Goal: Information Seeking & Learning: Learn about a topic

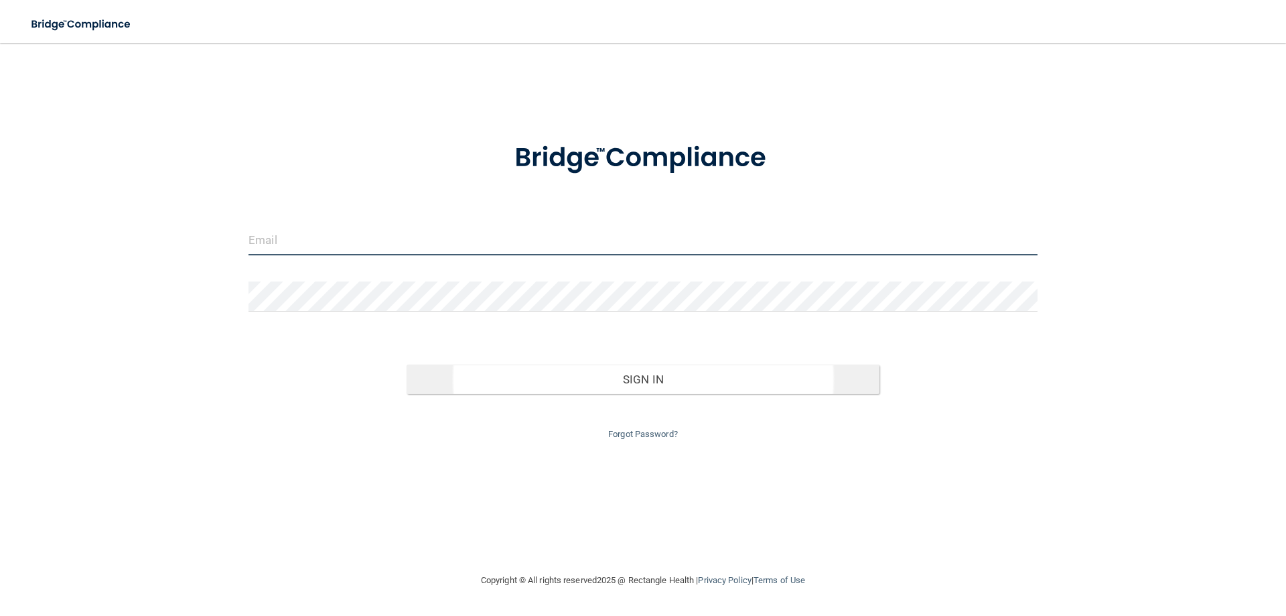
type input "[EMAIL_ADDRESS][DOMAIN_NAME]"
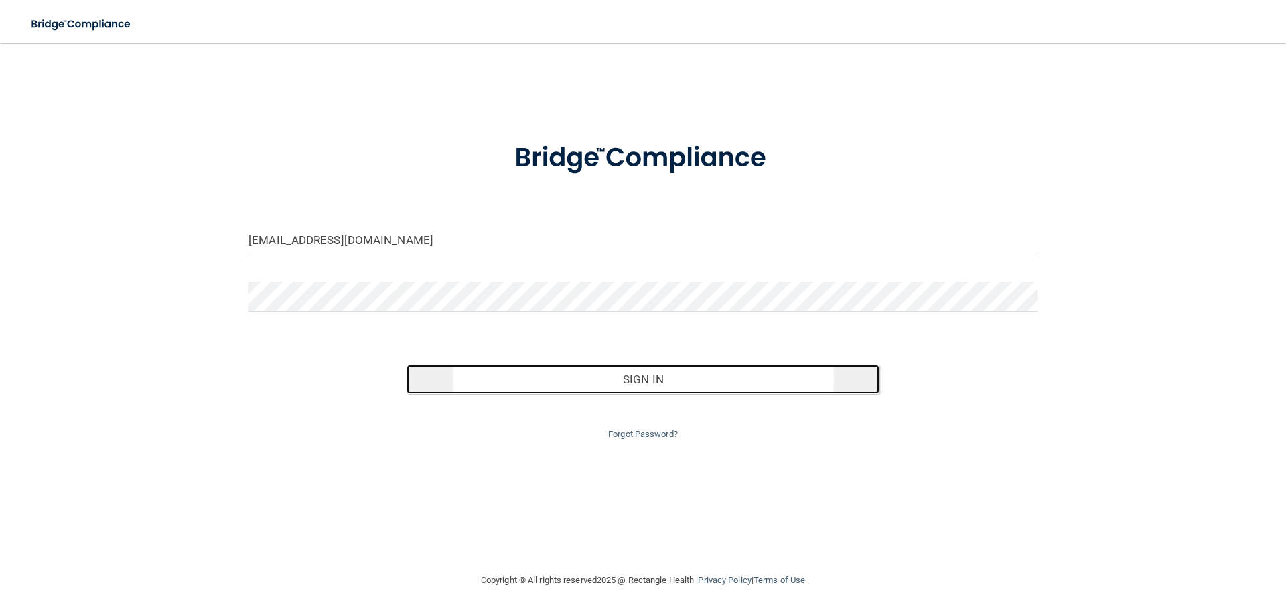
click at [611, 388] on button "Sign In" at bounding box center [644, 378] width 474 height 29
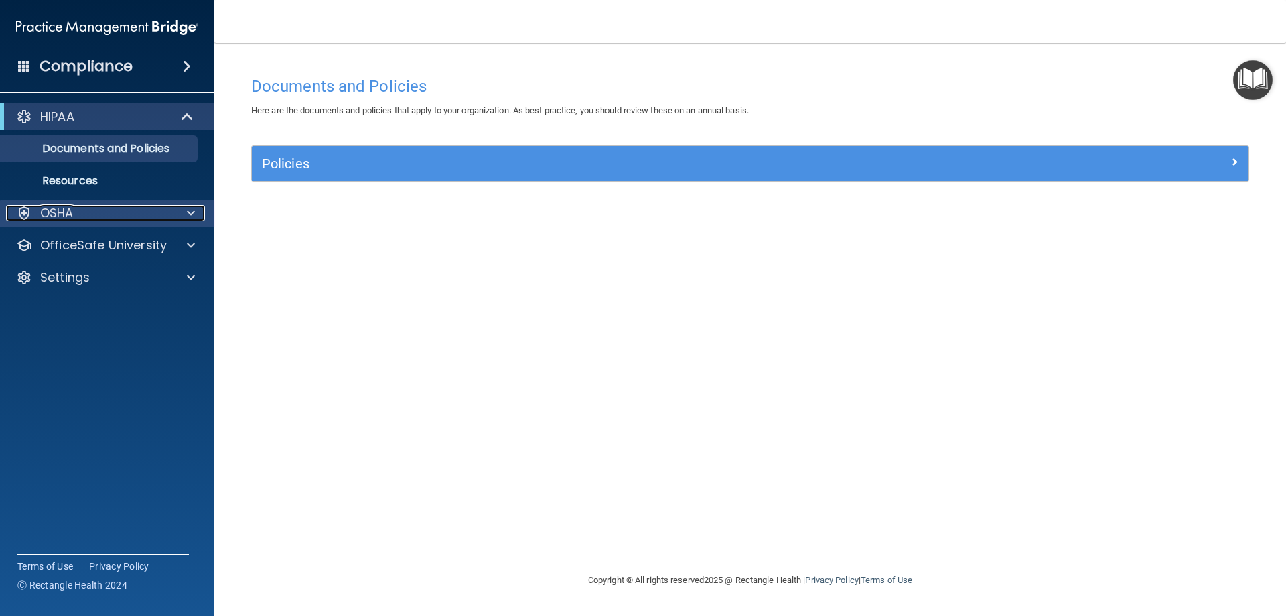
click at [136, 208] on div "OSHA" at bounding box center [89, 213] width 166 height 16
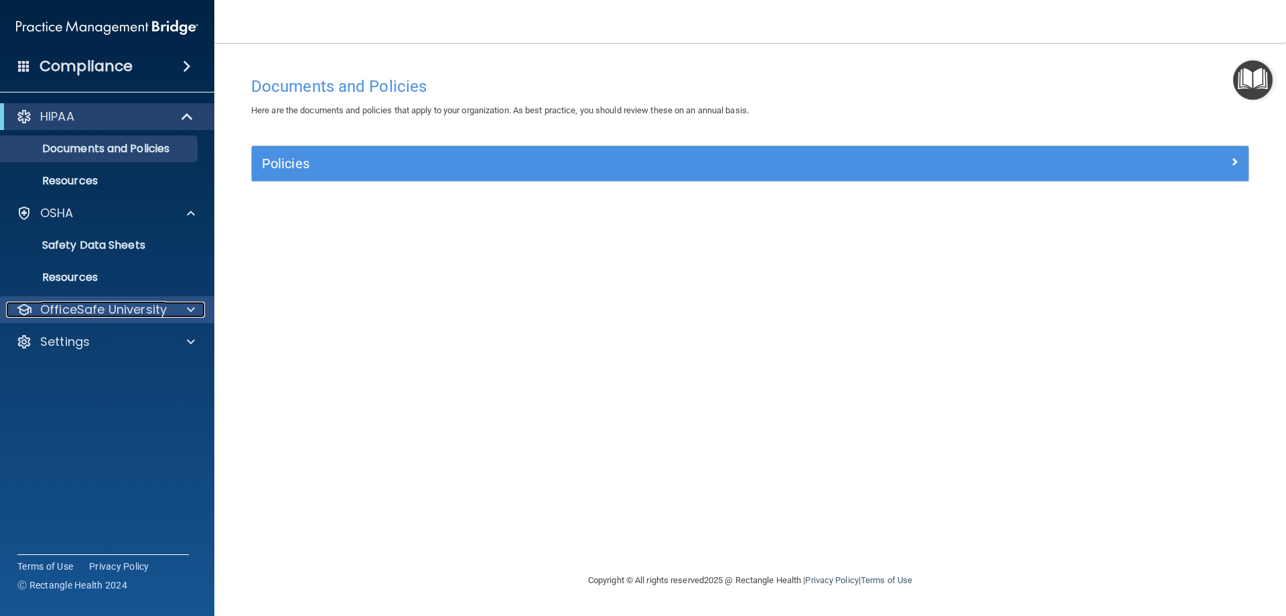
click at [141, 317] on p "OfficeSafe University" at bounding box center [103, 309] width 127 height 16
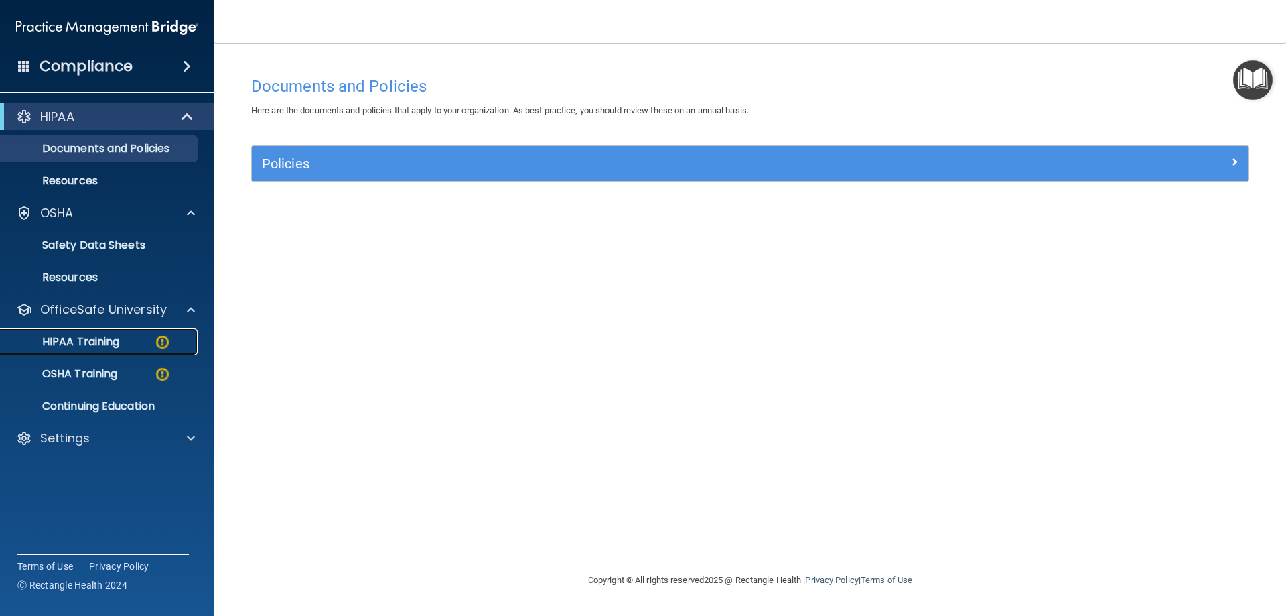
click at [109, 342] on p "HIPAA Training" at bounding box center [64, 341] width 111 height 13
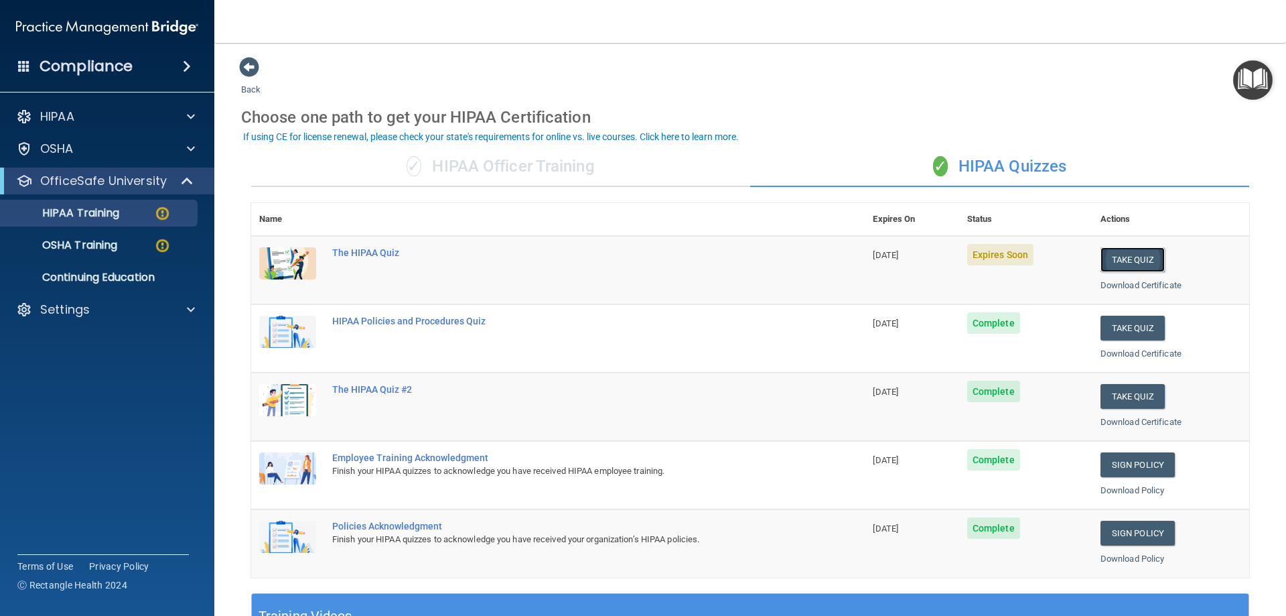
click at [1127, 261] on button "Take Quiz" at bounding box center [1132, 259] width 64 height 25
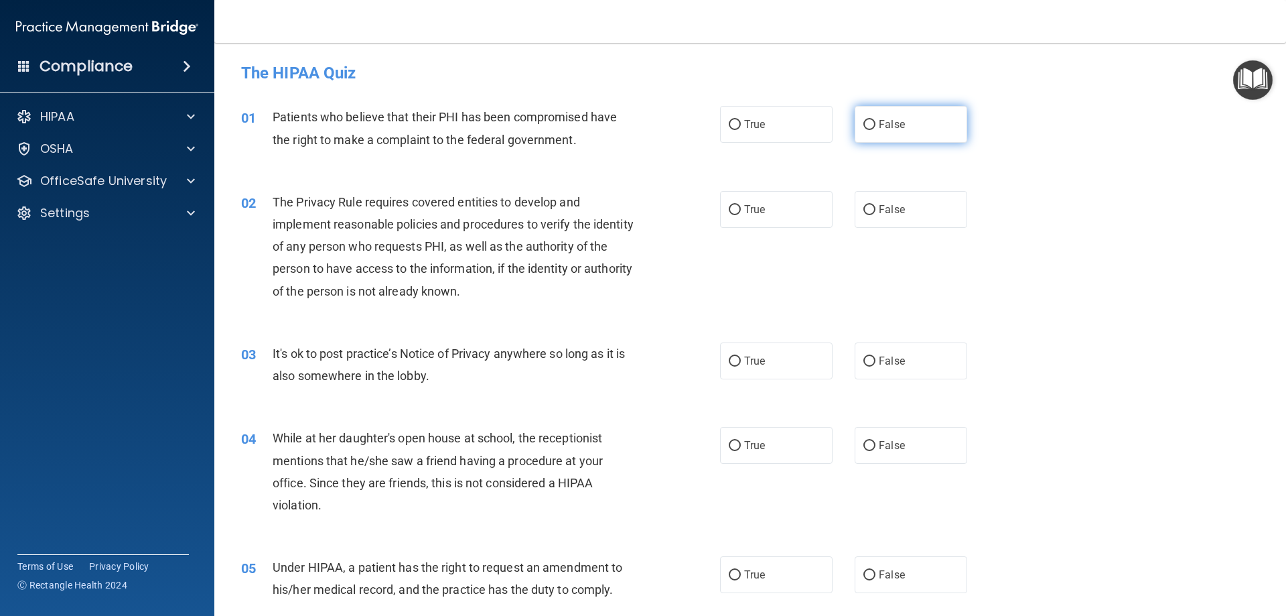
click at [863, 120] on input "False" at bounding box center [869, 125] width 12 height 10
radio input "true"
click at [734, 202] on label "True" at bounding box center [776, 209] width 113 height 37
click at [734, 205] on input "True" at bounding box center [735, 210] width 12 height 10
radio input "true"
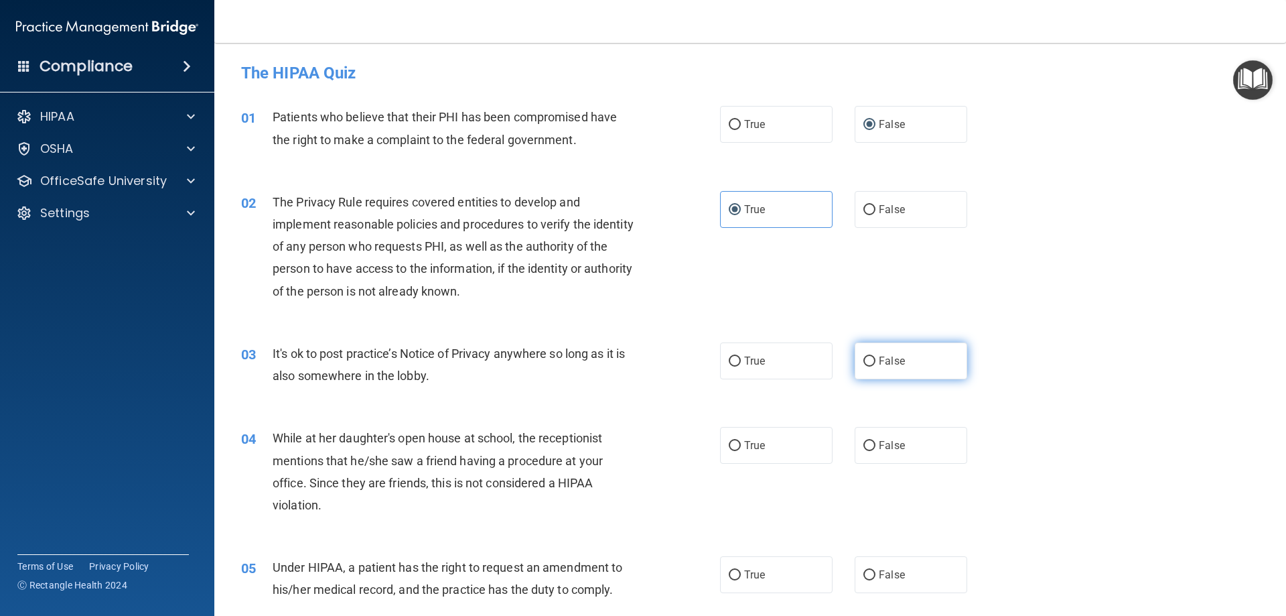
click at [868, 362] on input "False" at bounding box center [869, 361] width 12 height 10
radio input "true"
click at [867, 443] on input "False" at bounding box center [869, 446] width 12 height 10
radio input "true"
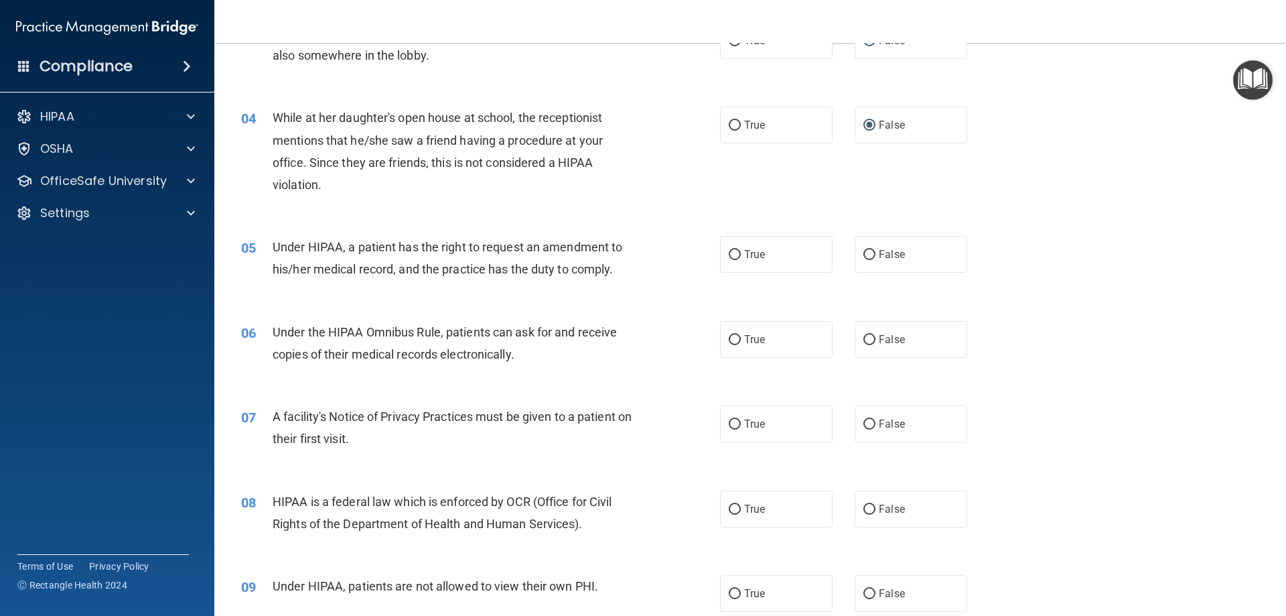
scroll to position [402, 0]
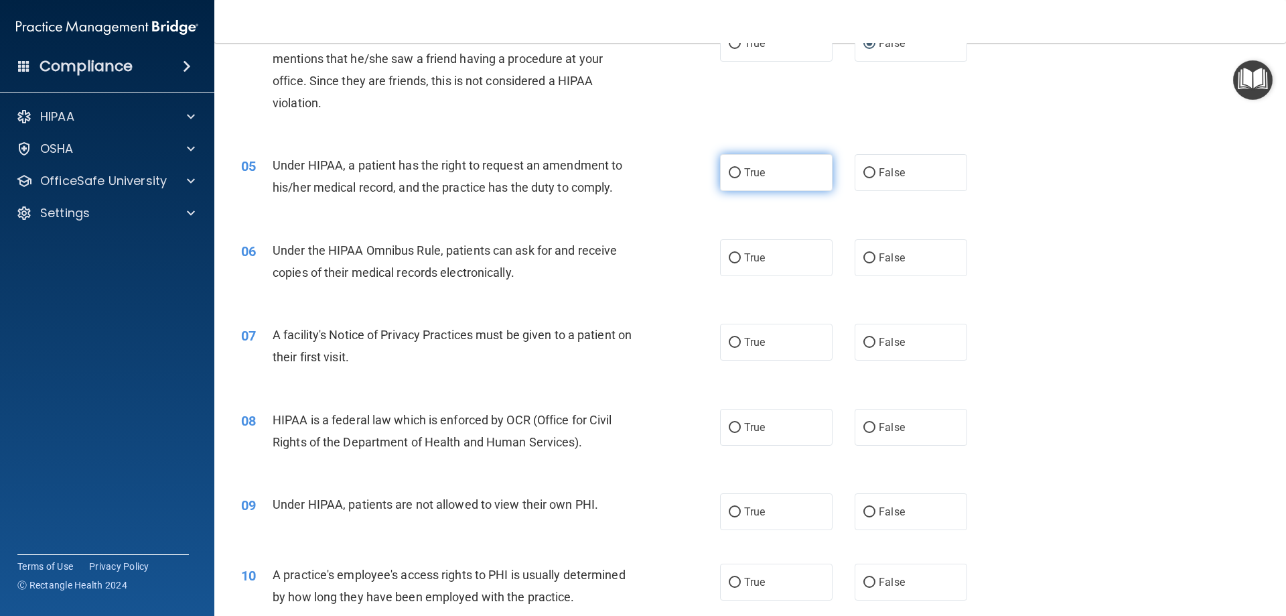
click at [732, 169] on input "True" at bounding box center [735, 173] width 12 height 10
radio input "true"
click at [733, 261] on input "True" at bounding box center [735, 258] width 12 height 10
radio input "true"
click at [729, 338] on input "True" at bounding box center [735, 343] width 12 height 10
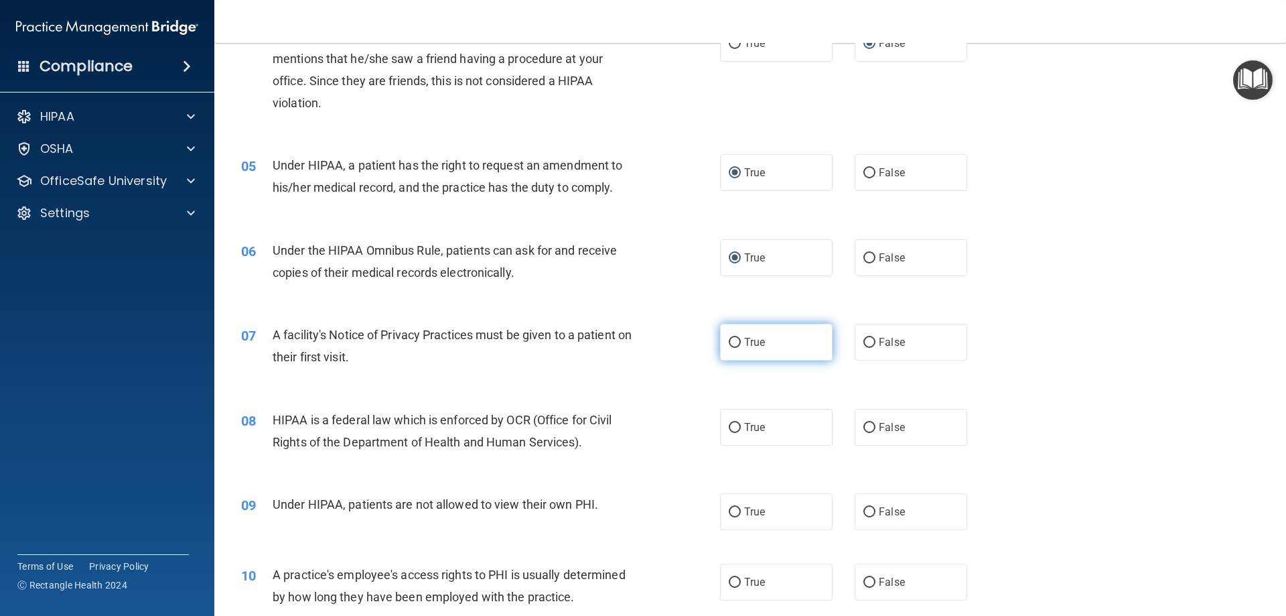
radio input "true"
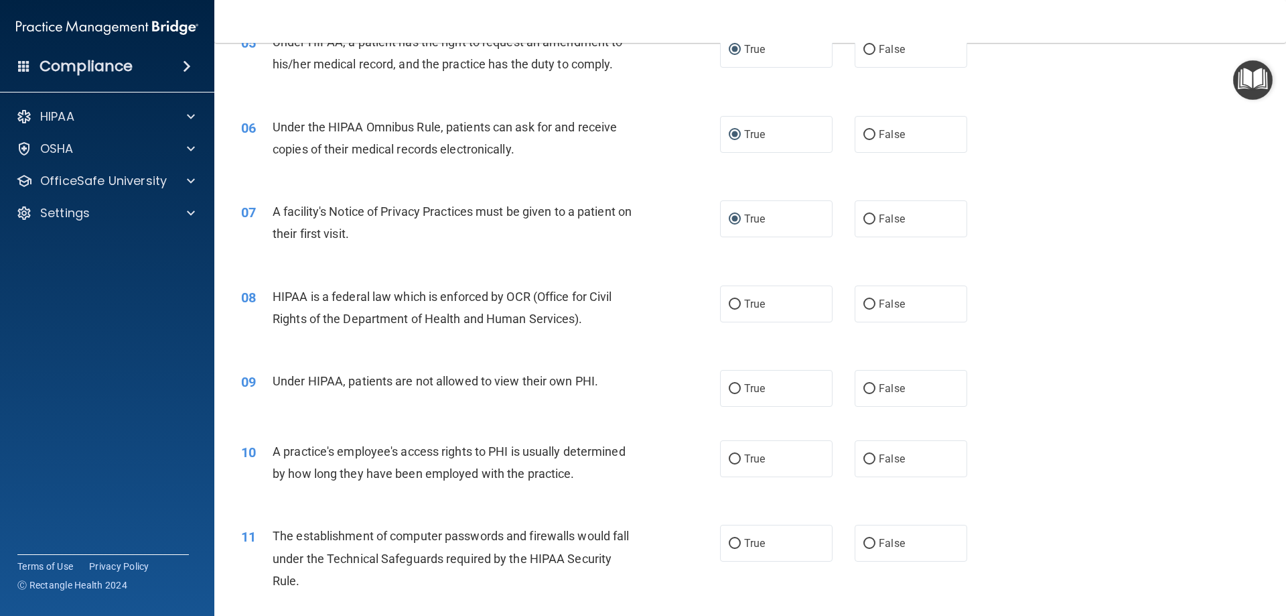
scroll to position [536, 0]
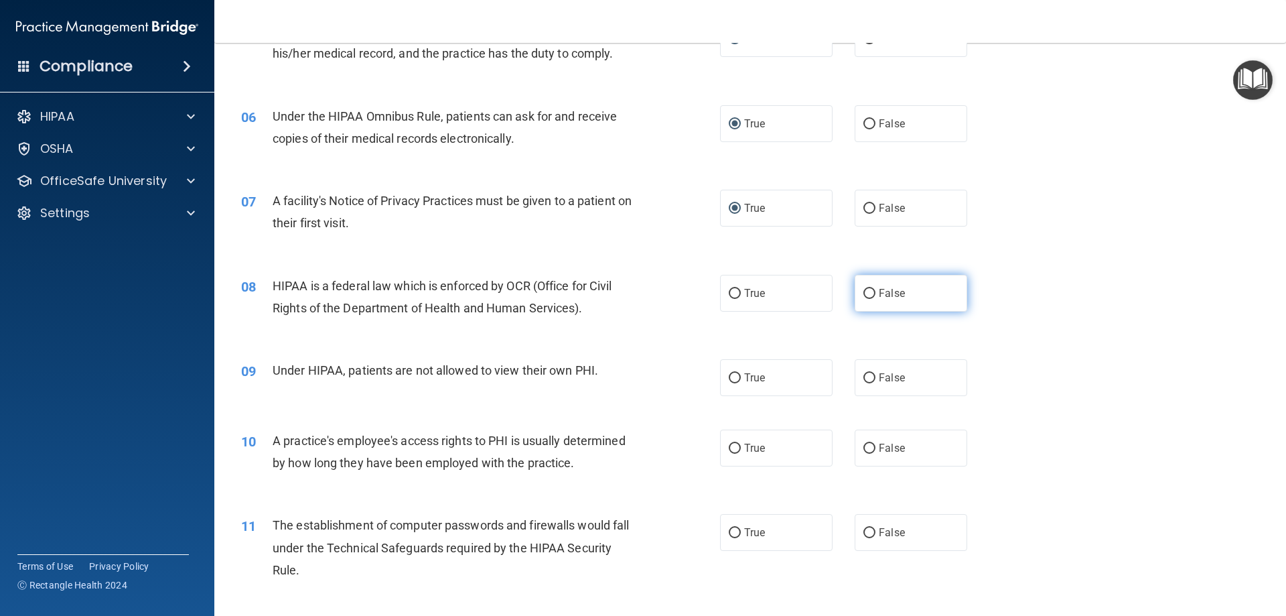
click at [864, 297] on input "False" at bounding box center [869, 294] width 12 height 10
radio input "true"
click at [863, 373] on input "False" at bounding box center [869, 378] width 12 height 10
radio input "true"
click at [863, 443] on input "False" at bounding box center [869, 448] width 12 height 10
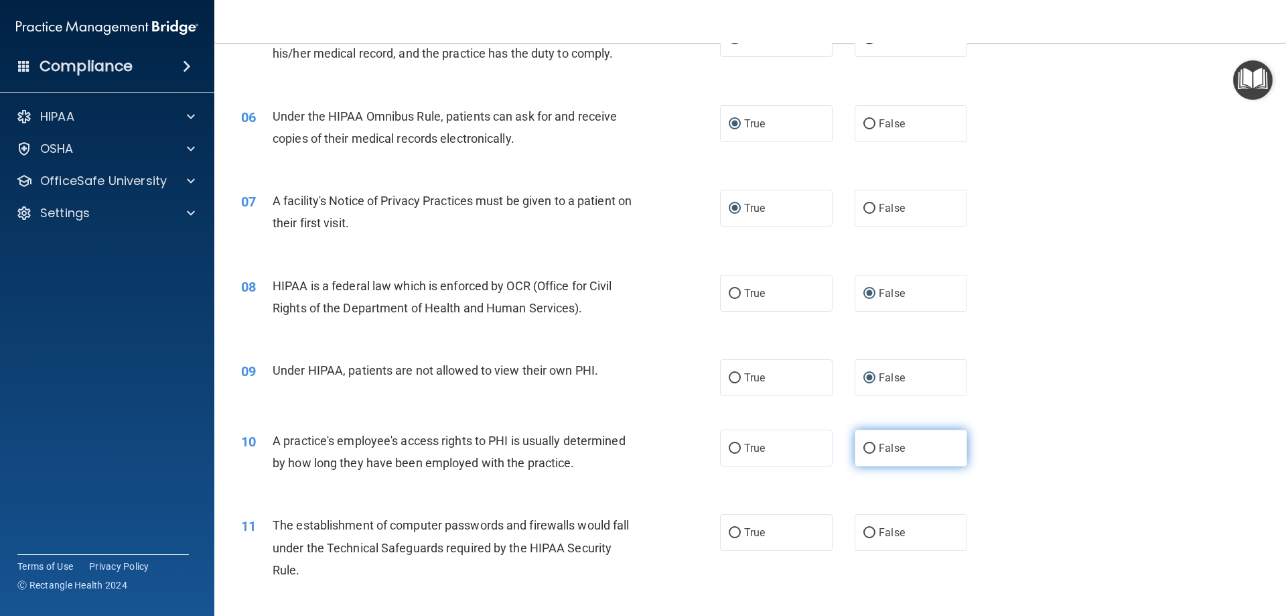
radio input "true"
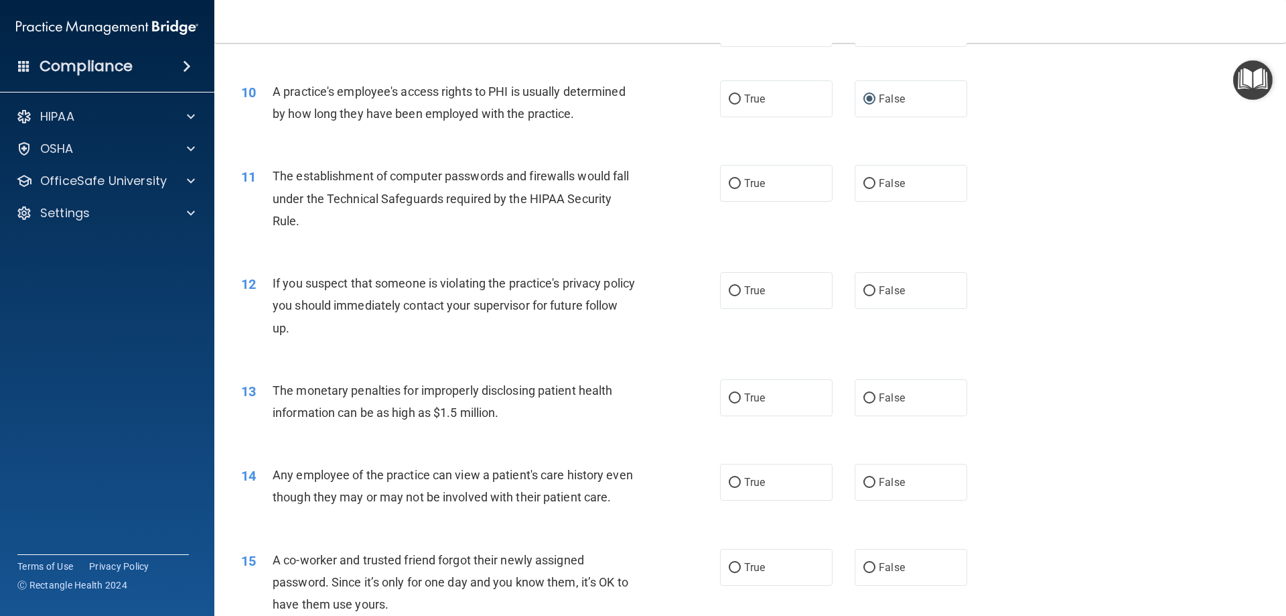
scroll to position [938, 0]
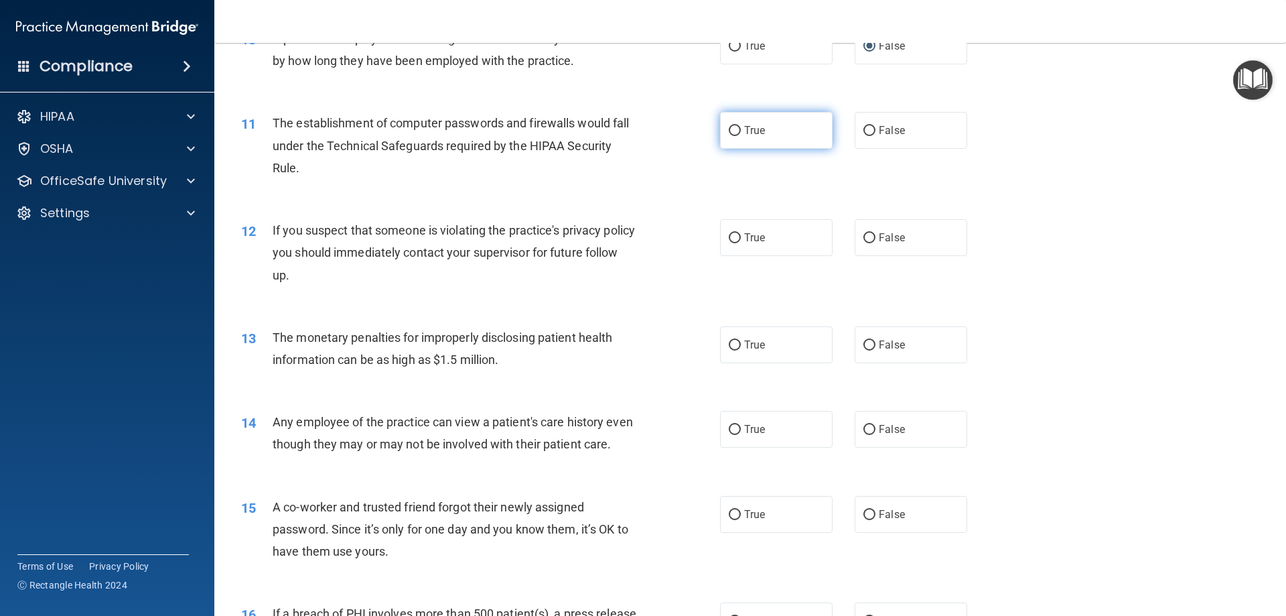
click at [729, 131] on input "True" at bounding box center [735, 131] width 12 height 10
radio input "true"
click at [729, 238] on input "True" at bounding box center [735, 238] width 12 height 10
radio input "true"
click at [735, 352] on label "True" at bounding box center [776, 344] width 113 height 37
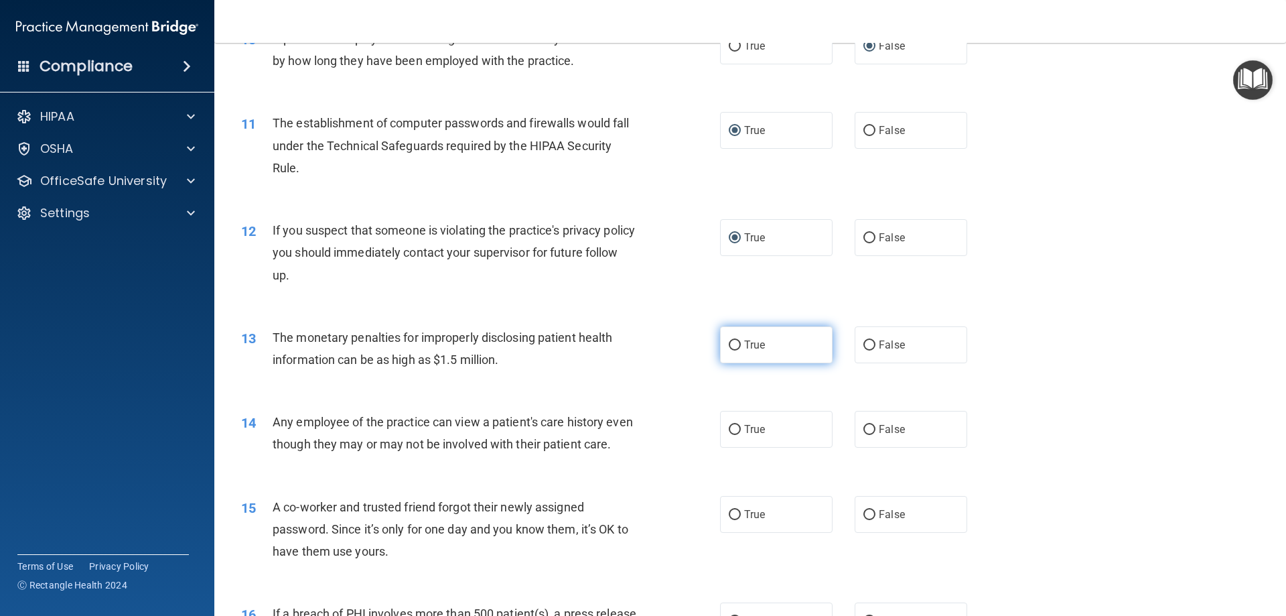
click at [735, 350] on input "True" at bounding box center [735, 345] width 12 height 10
radio input "true"
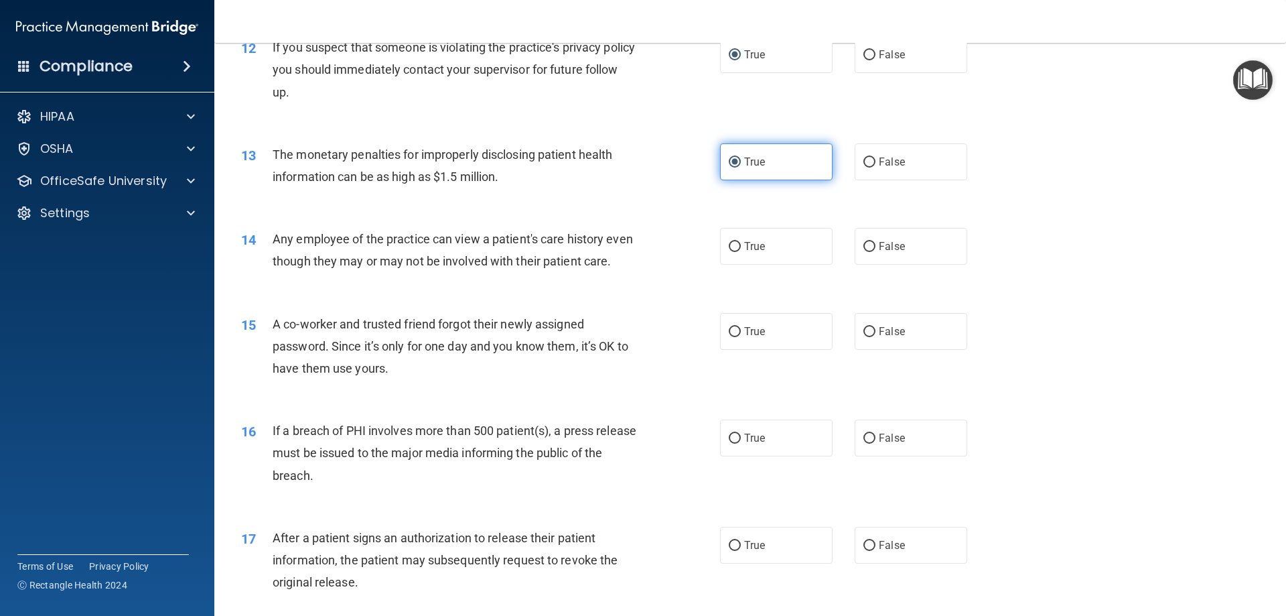
scroll to position [1139, 0]
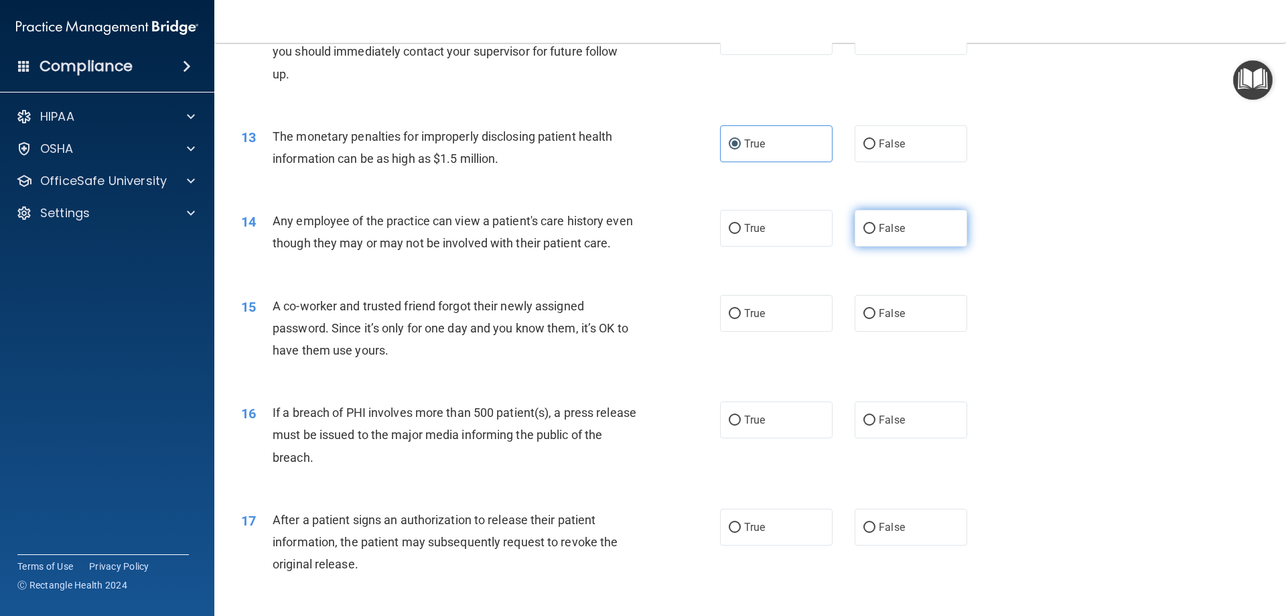
click at [863, 228] on input "False" at bounding box center [869, 229] width 12 height 10
radio input "true"
click at [868, 319] on input "False" at bounding box center [869, 314] width 12 height 10
radio input "true"
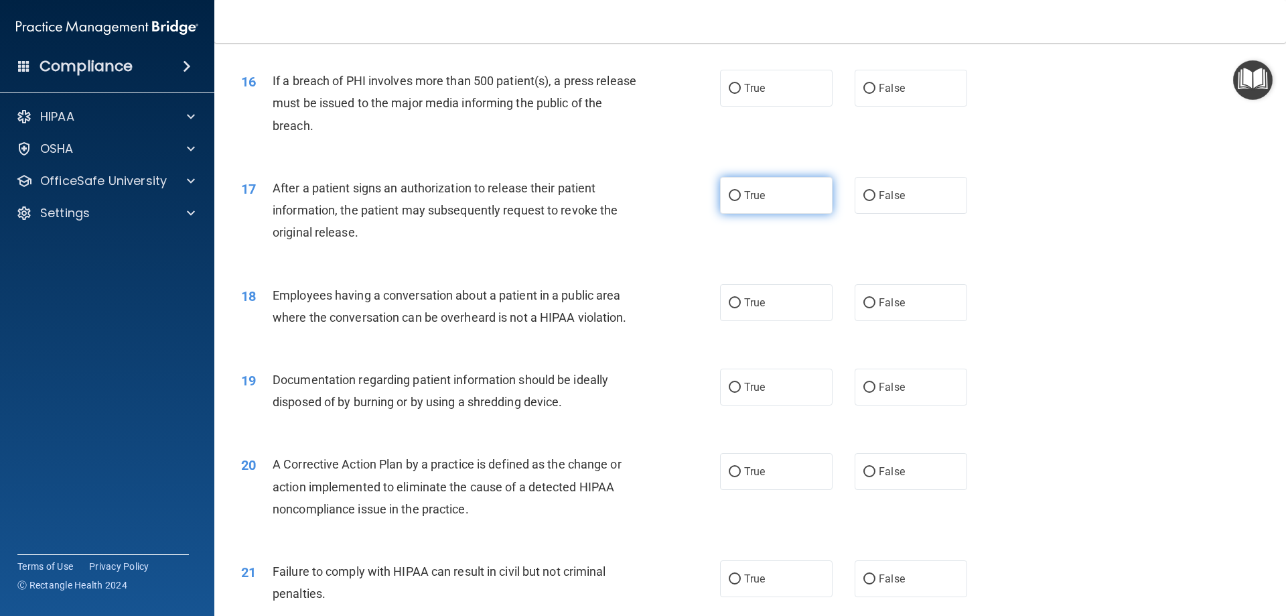
scroll to position [1473, 0]
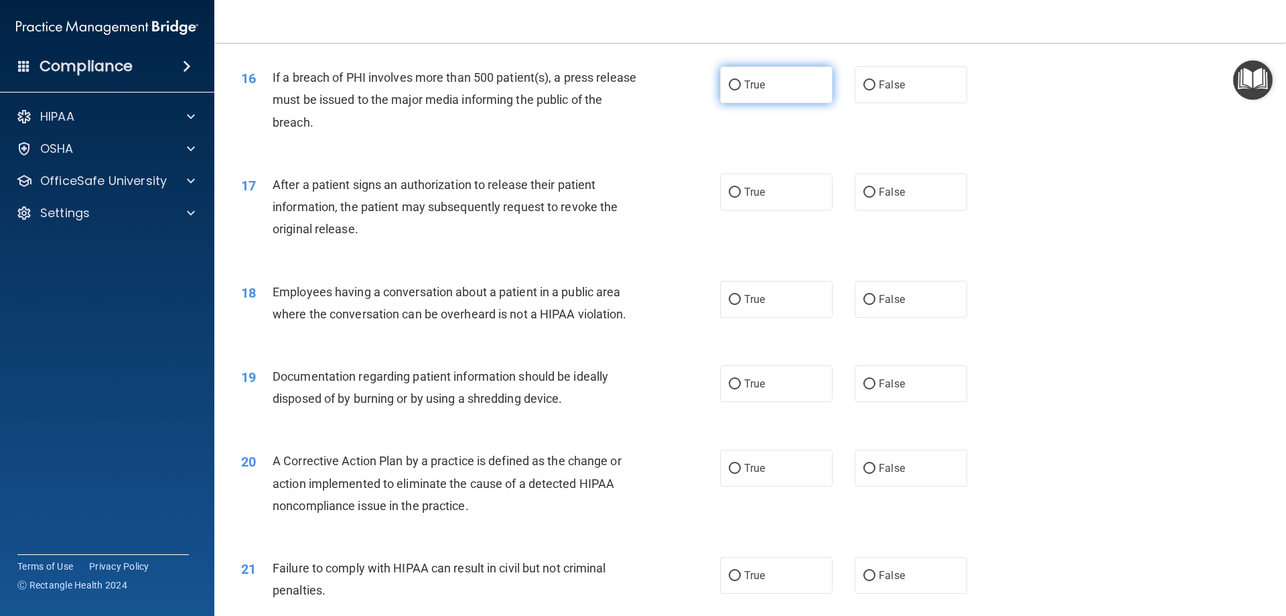
click at [730, 90] on input "True" at bounding box center [735, 85] width 12 height 10
radio input "true"
click at [733, 198] on input "True" at bounding box center [735, 193] width 12 height 10
radio input "true"
click at [863, 305] on input "False" at bounding box center [869, 300] width 12 height 10
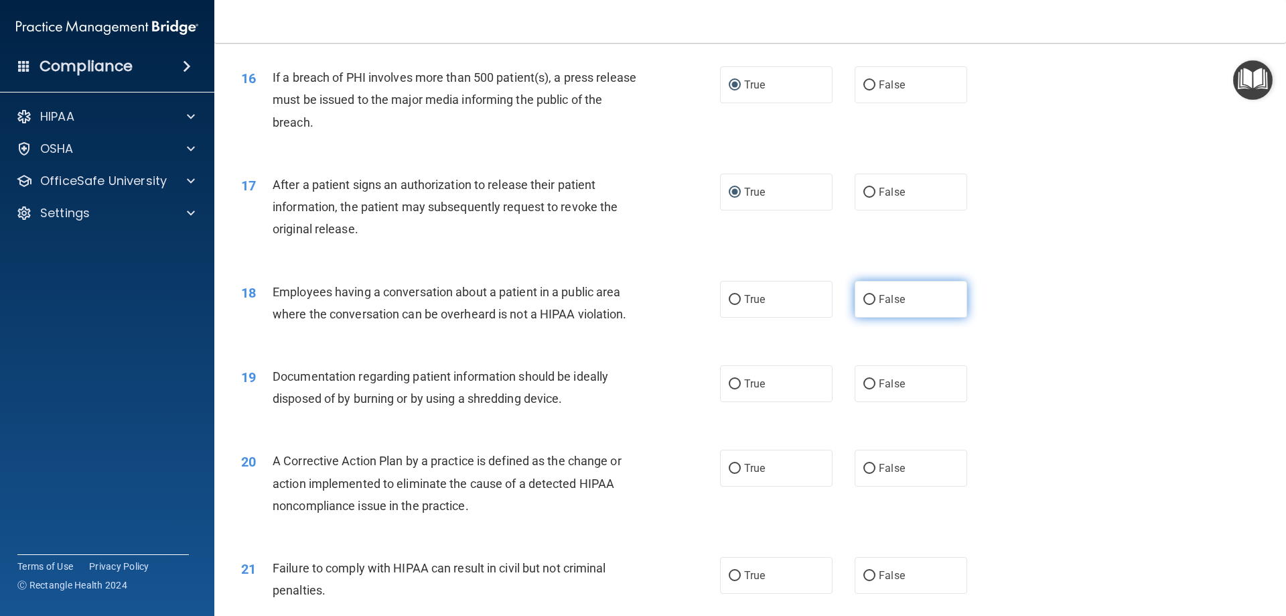
radio input "true"
click at [729, 389] on input "True" at bounding box center [735, 384] width 12 height 10
radio input "true"
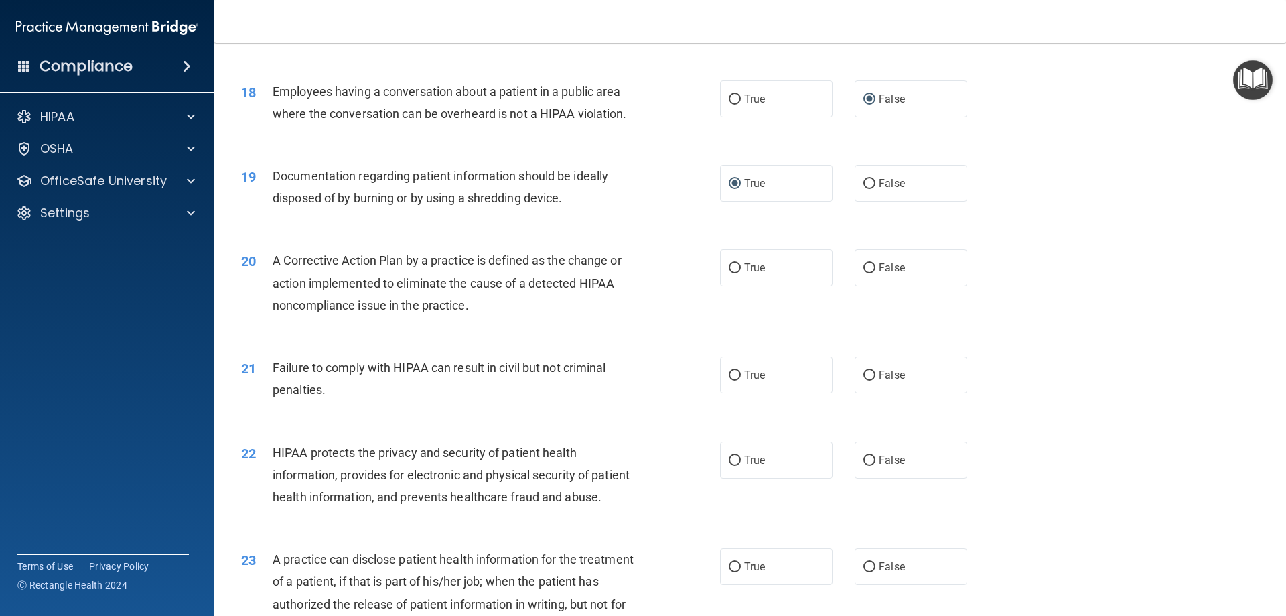
scroll to position [1674, 0]
click at [729, 273] on input "True" at bounding box center [735, 268] width 12 height 10
radio input "true"
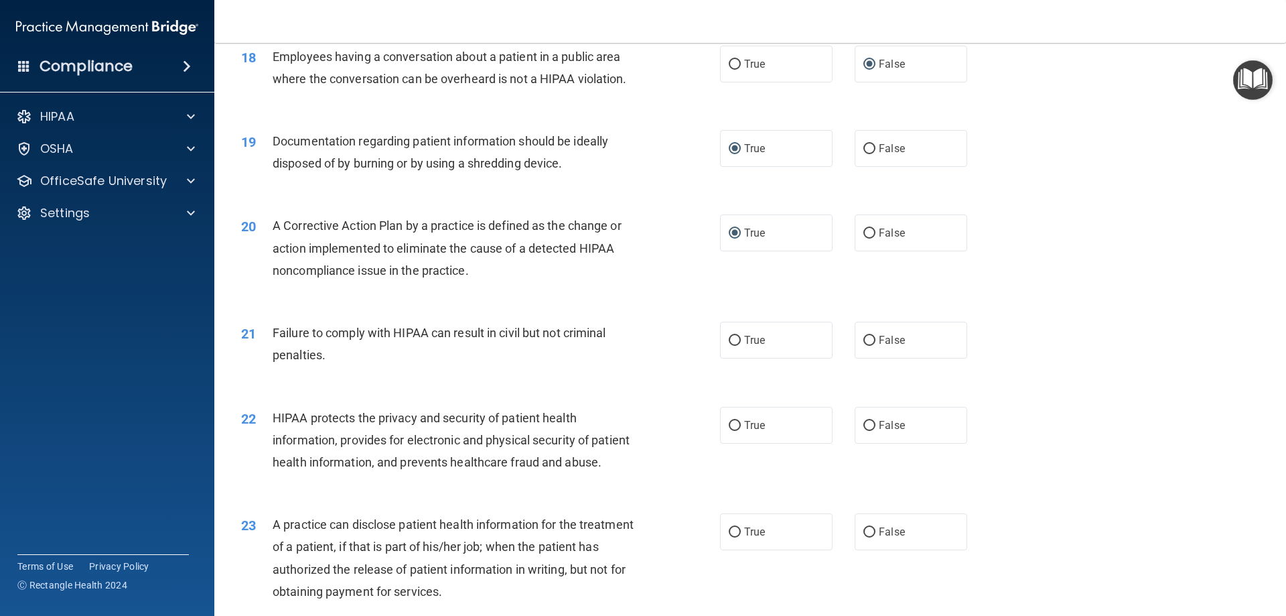
scroll to position [1741, 0]
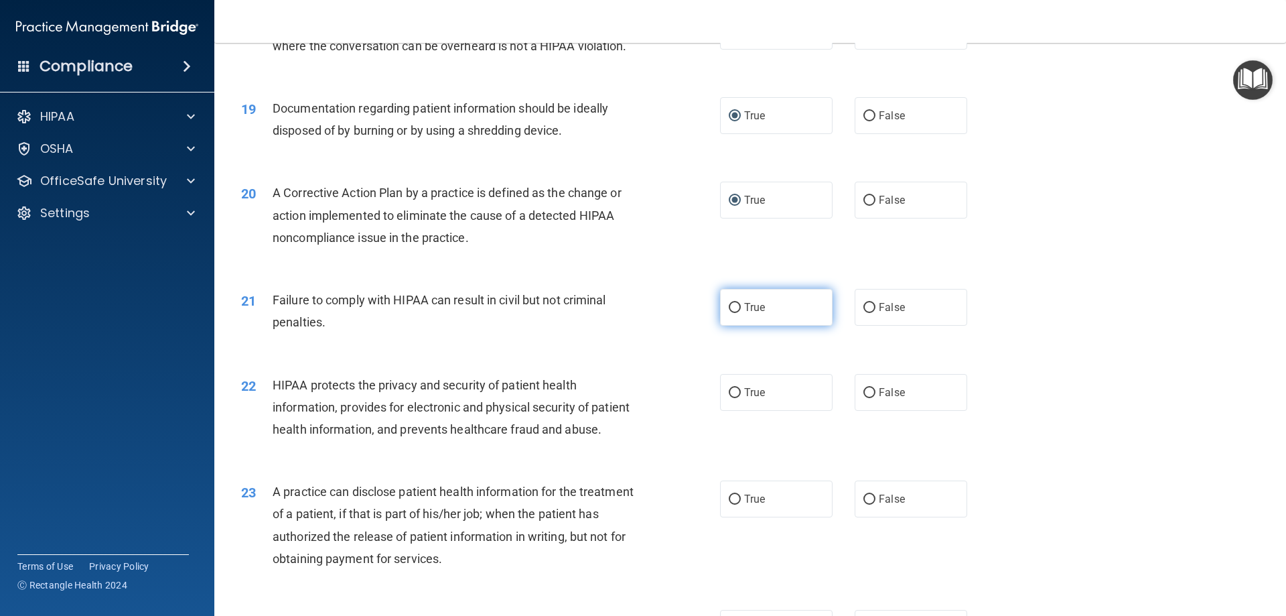
click at [734, 313] on input "True" at bounding box center [735, 308] width 12 height 10
radio input "true"
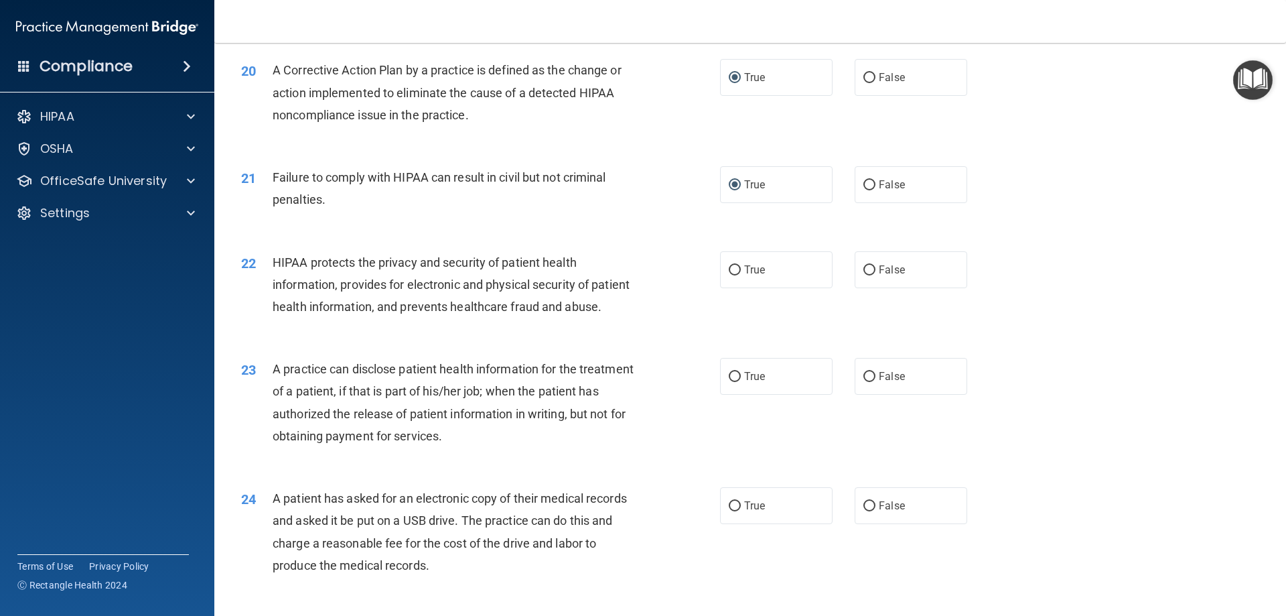
scroll to position [1875, 0]
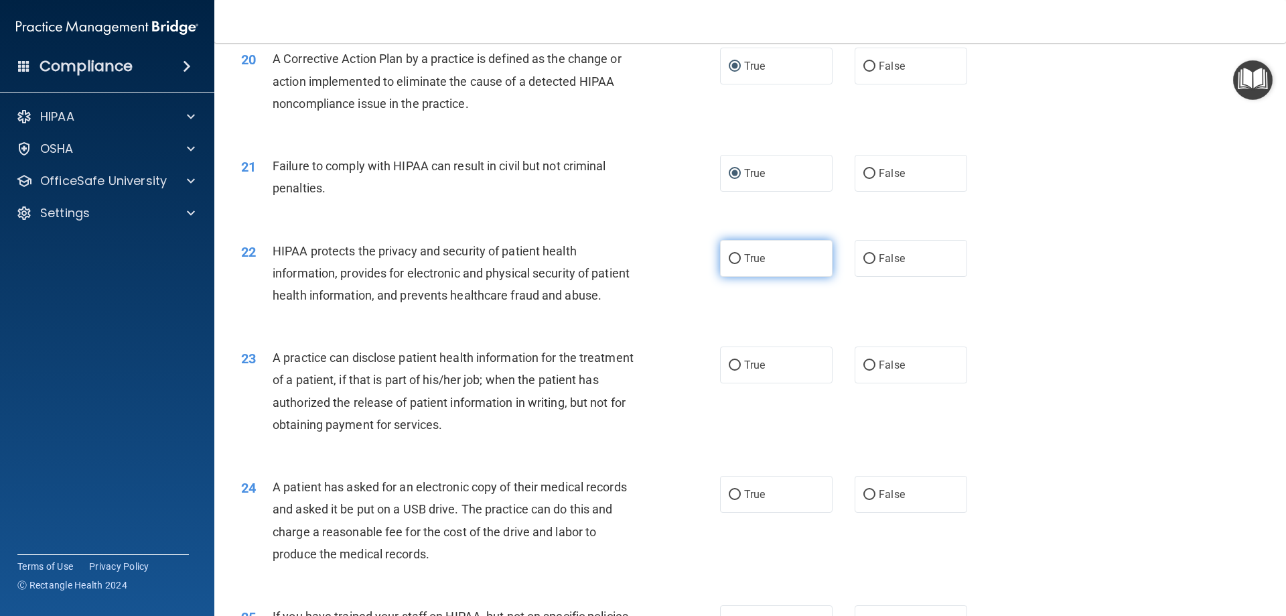
click at [733, 264] on input "True" at bounding box center [735, 259] width 12 height 10
radio input "true"
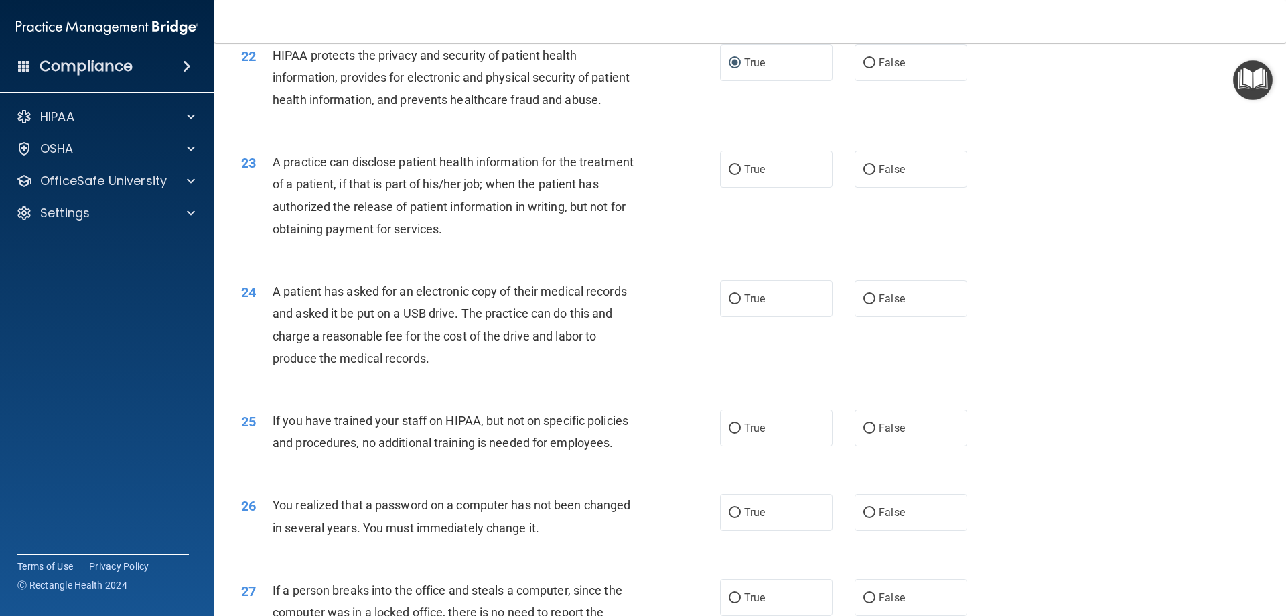
scroll to position [2076, 0]
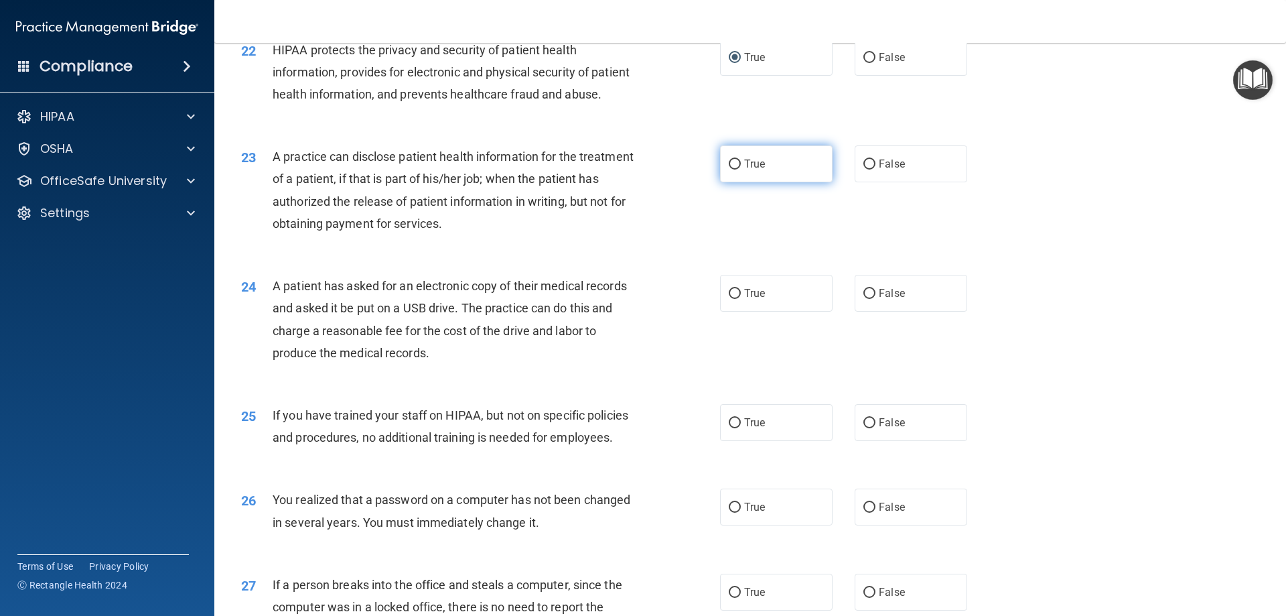
click at [729, 169] on input "True" at bounding box center [735, 164] width 12 height 10
radio input "true"
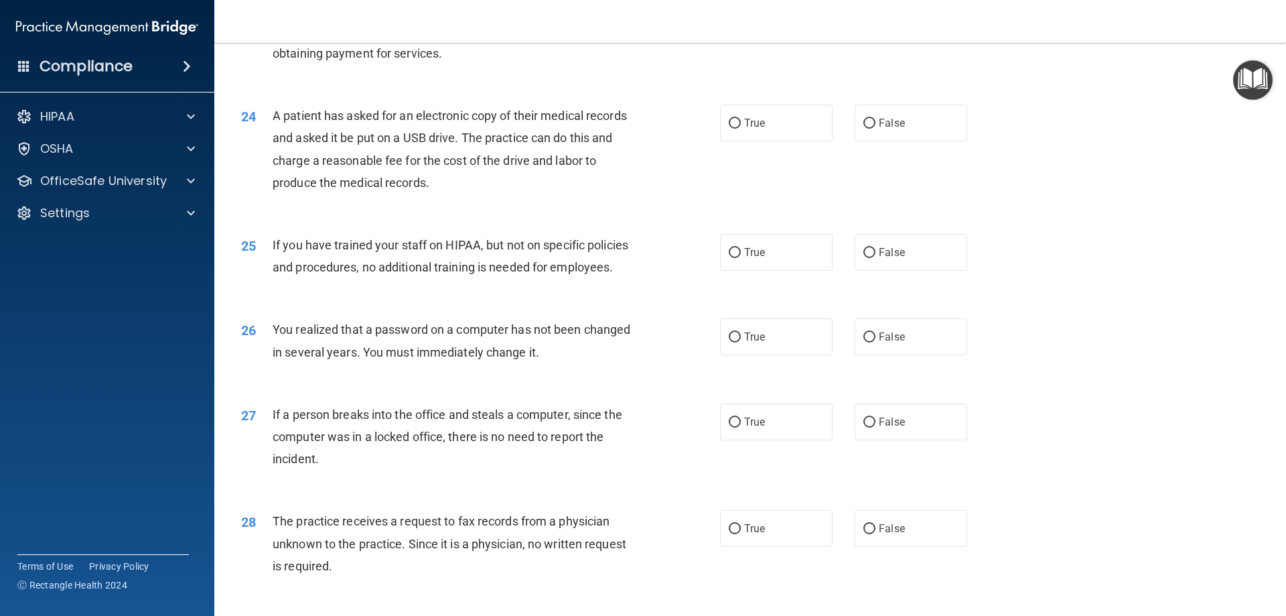
scroll to position [2277, 0]
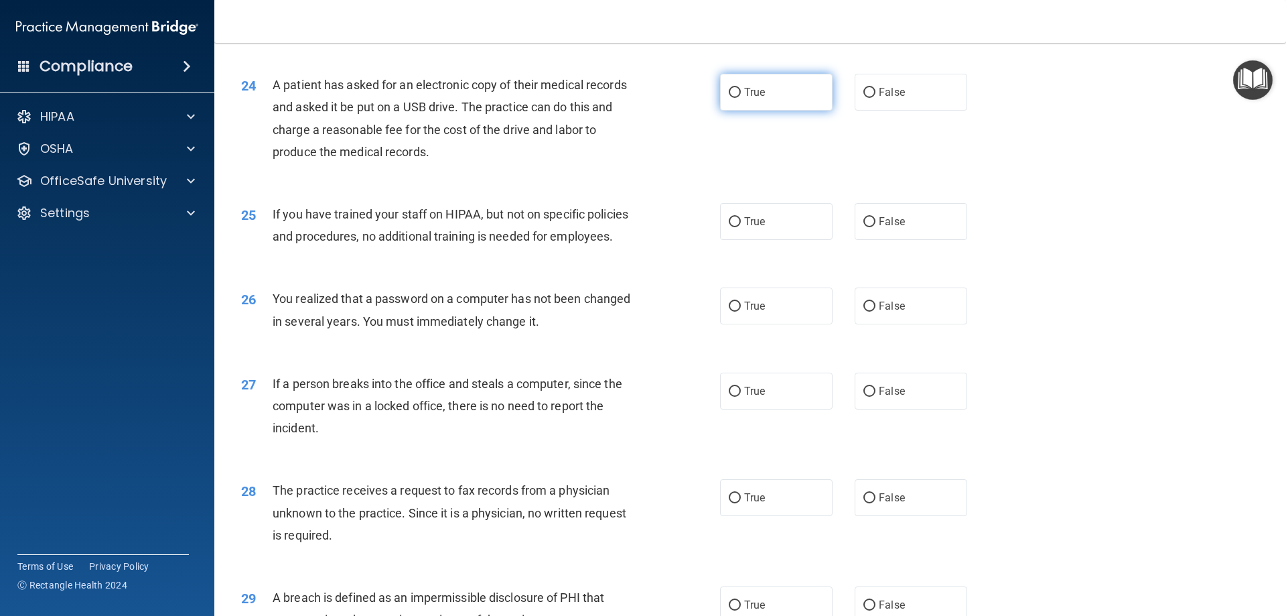
click at [730, 98] on input "True" at bounding box center [735, 93] width 12 height 10
radio input "true"
click at [863, 227] on input "False" at bounding box center [869, 222] width 12 height 10
radio input "true"
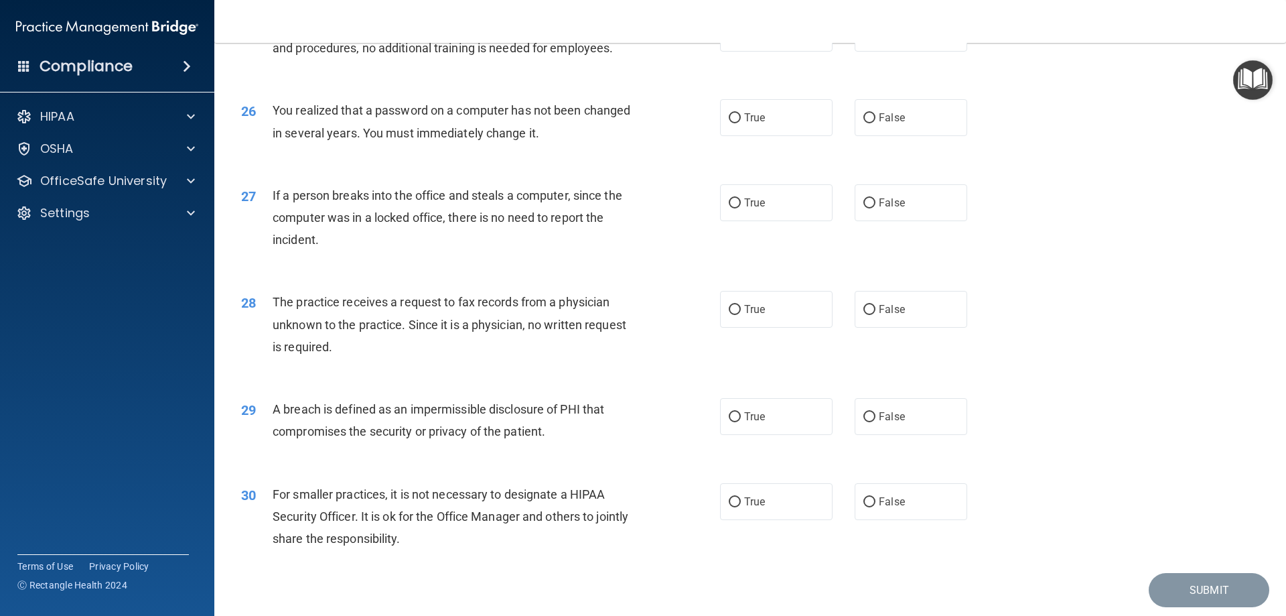
scroll to position [2478, 0]
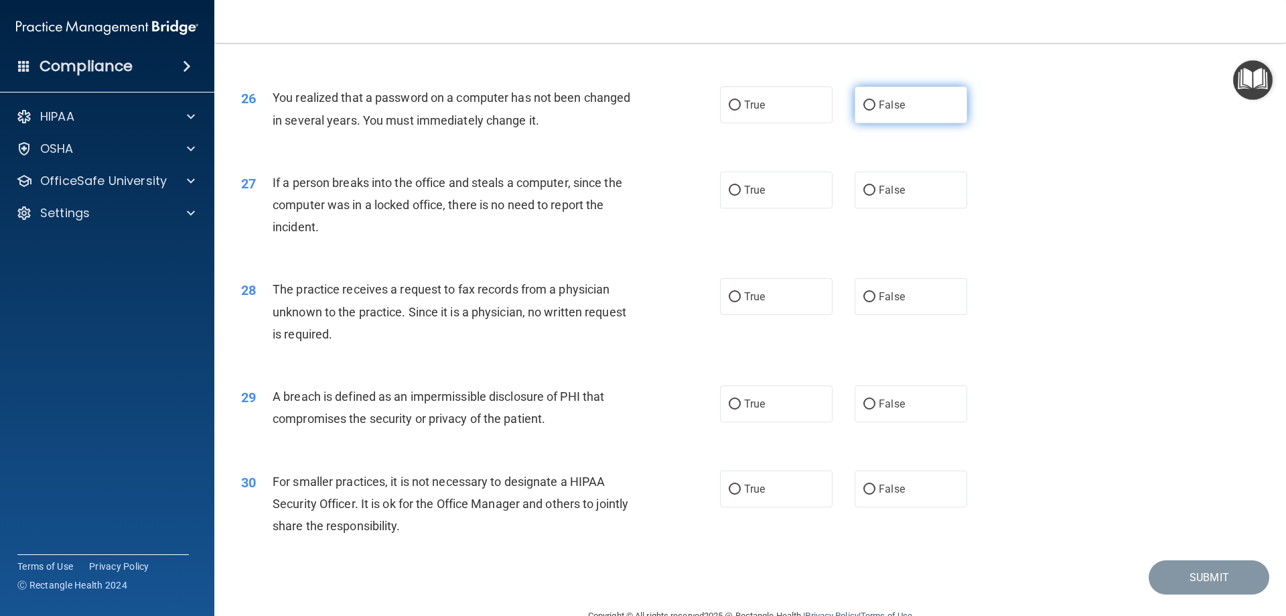
click at [869, 123] on label "False" at bounding box center [911, 104] width 113 height 37
click at [869, 111] on input "False" at bounding box center [869, 105] width 12 height 10
radio input "true"
click at [863, 196] on input "False" at bounding box center [869, 191] width 12 height 10
radio input "true"
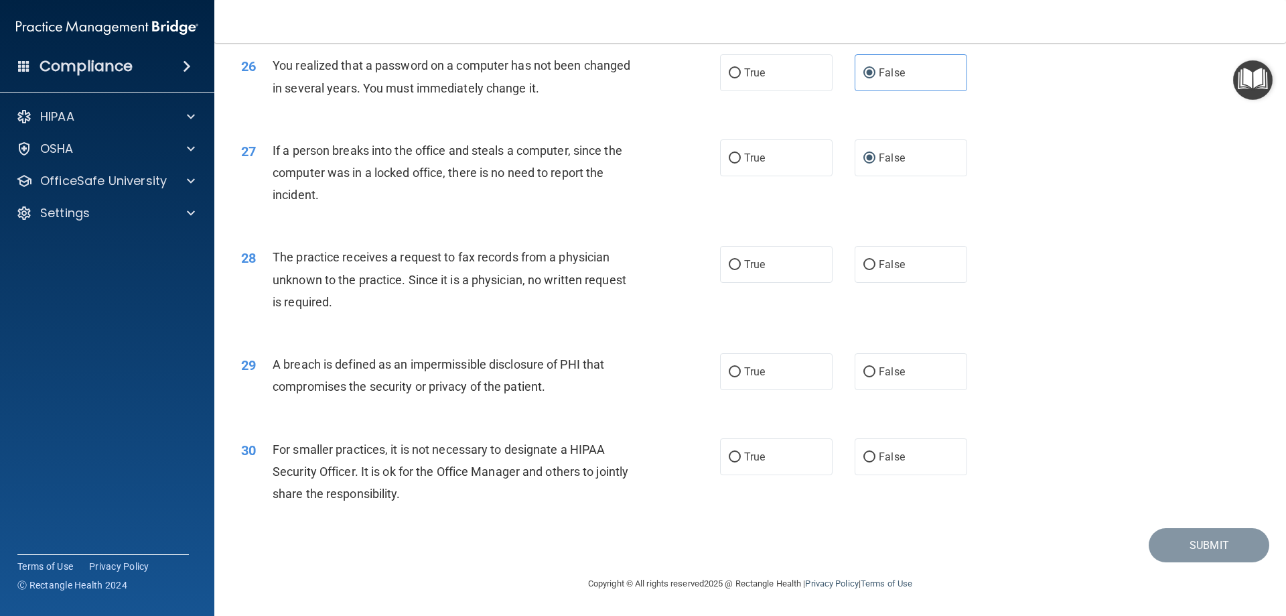
scroll to position [2554, 0]
click at [863, 266] on input "False" at bounding box center [869, 265] width 12 height 10
radio input "true"
click at [729, 370] on input "True" at bounding box center [735, 372] width 12 height 10
radio input "true"
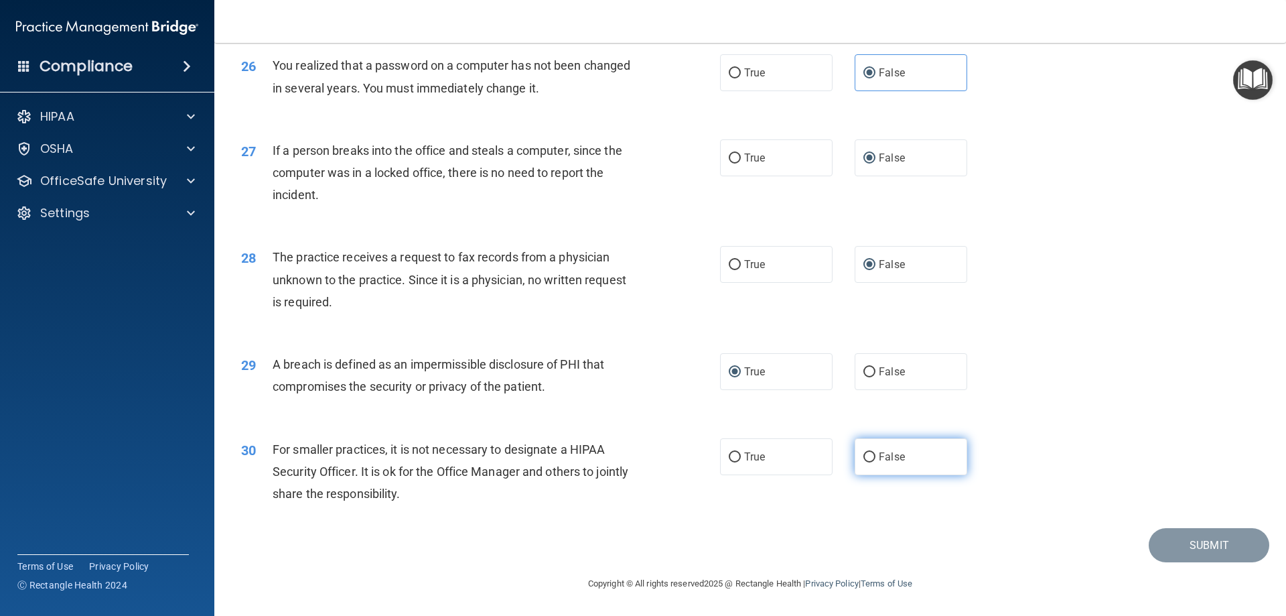
click at [866, 456] on input "False" at bounding box center [869, 457] width 12 height 10
radio input "true"
click at [1166, 546] on button "Submit" at bounding box center [1209, 545] width 121 height 34
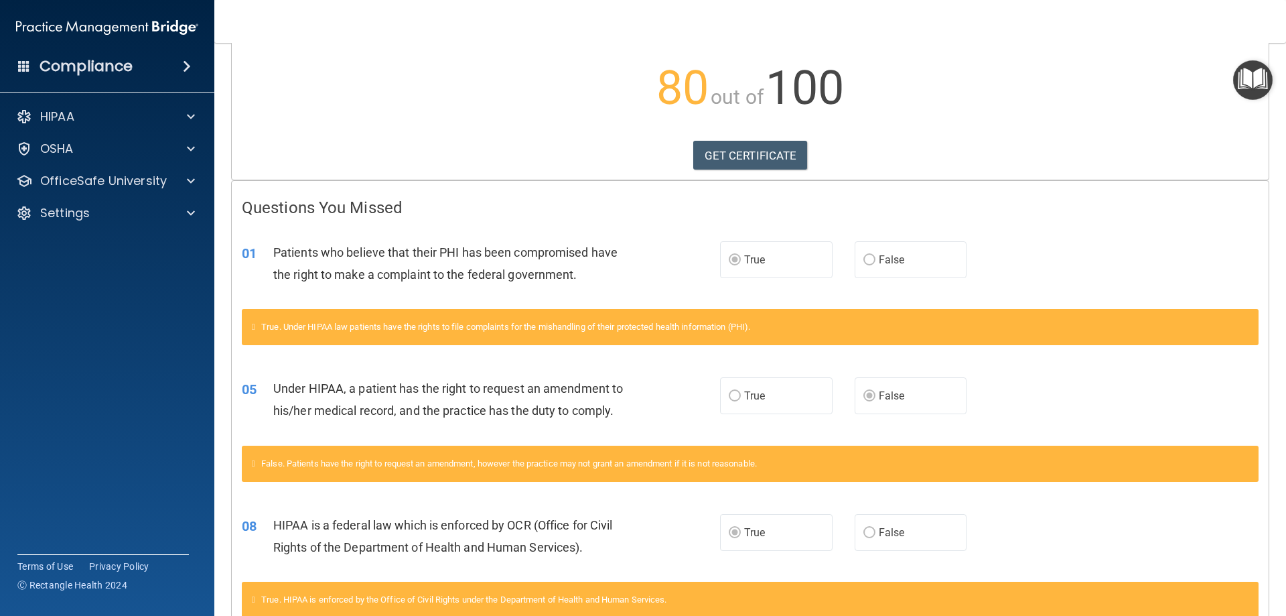
scroll to position [68, 0]
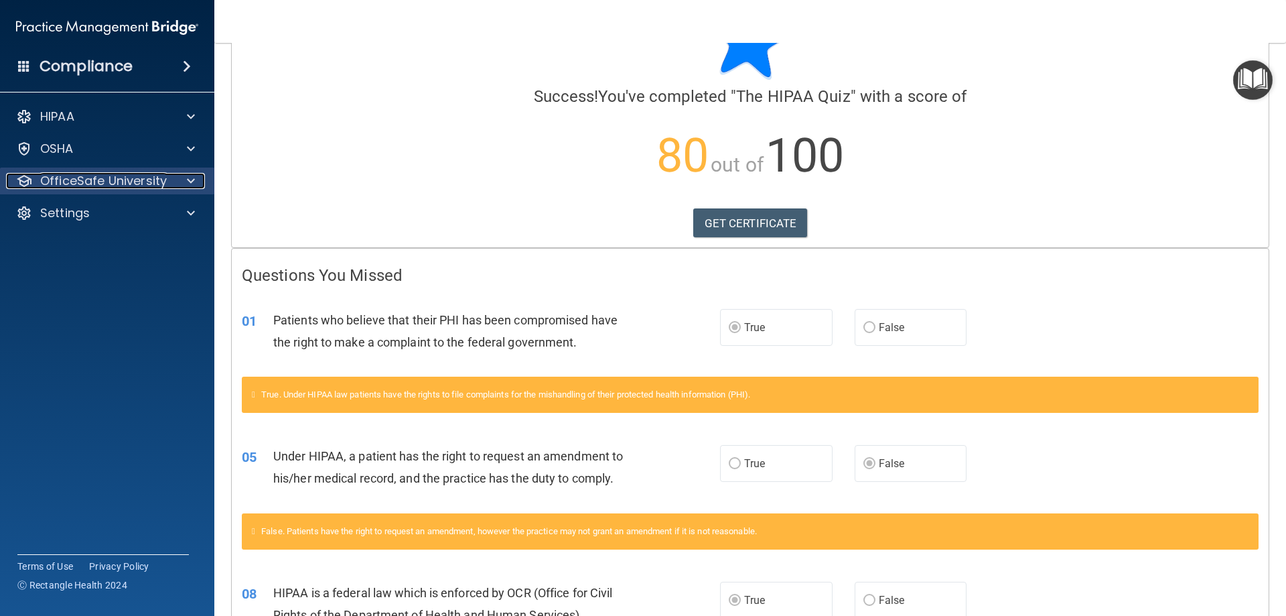
click at [120, 186] on p "OfficeSafe University" at bounding box center [103, 181] width 127 height 16
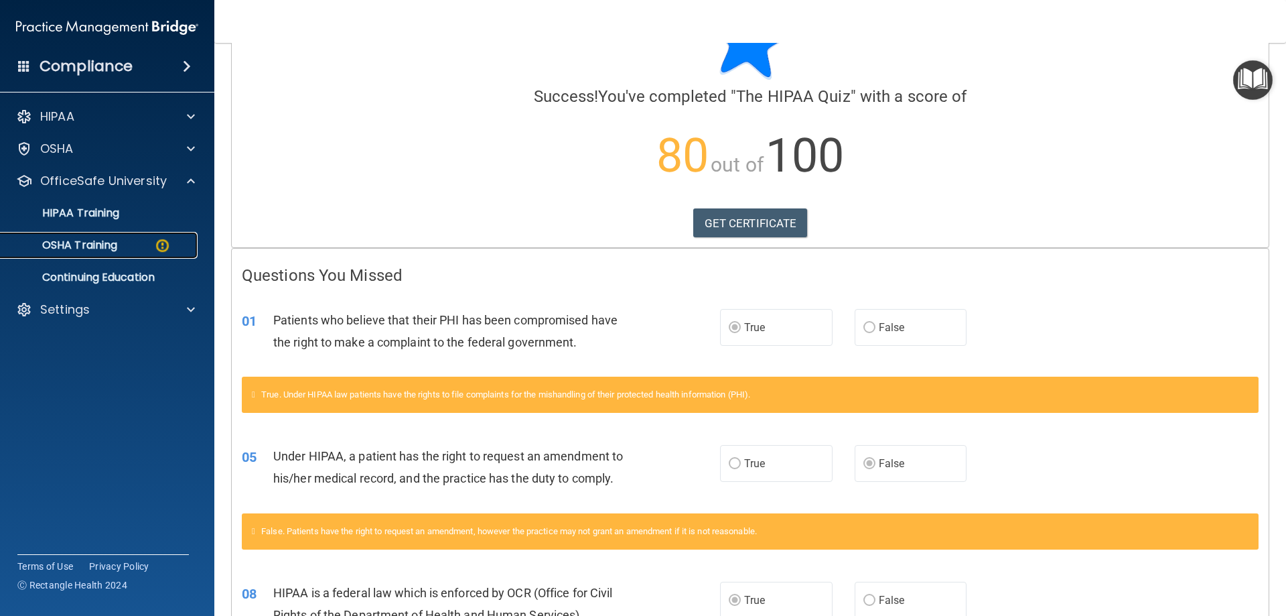
click at [119, 242] on div "OSHA Training" at bounding box center [100, 244] width 183 height 13
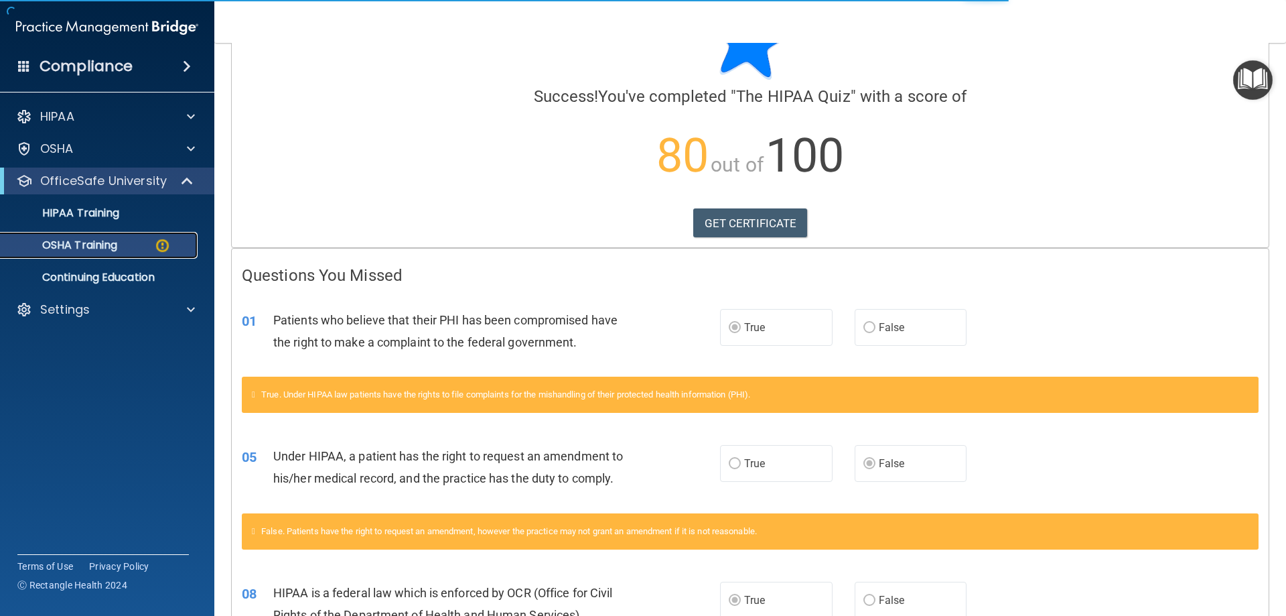
scroll to position [17, 0]
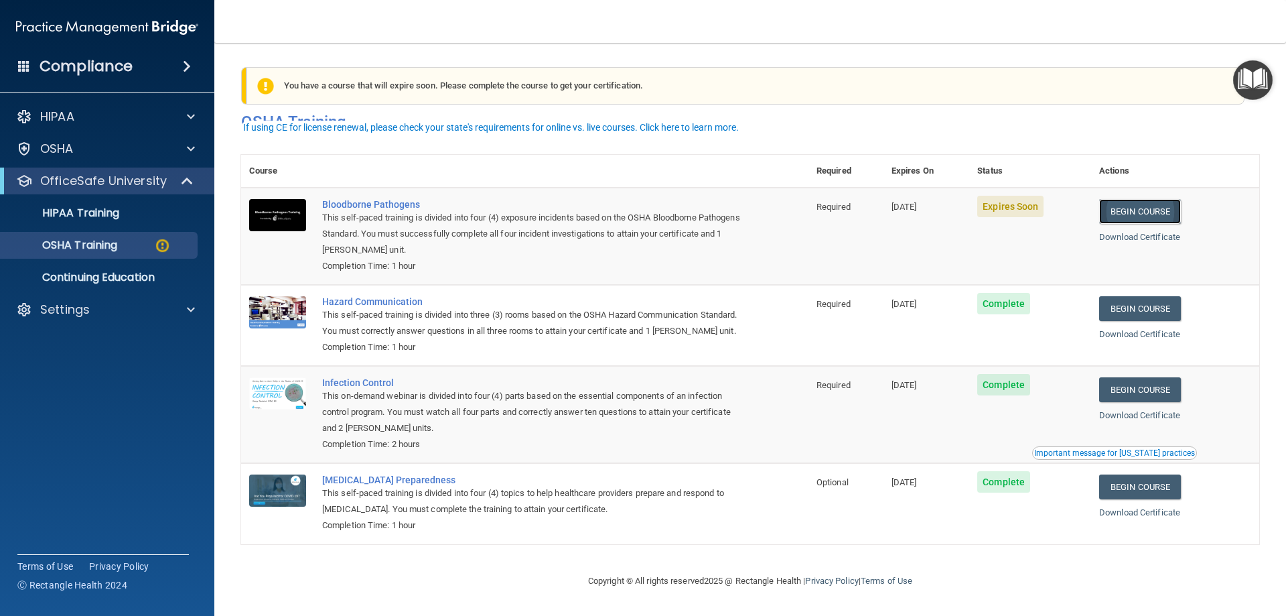
click at [1145, 199] on link "Begin Course" at bounding box center [1140, 211] width 82 height 25
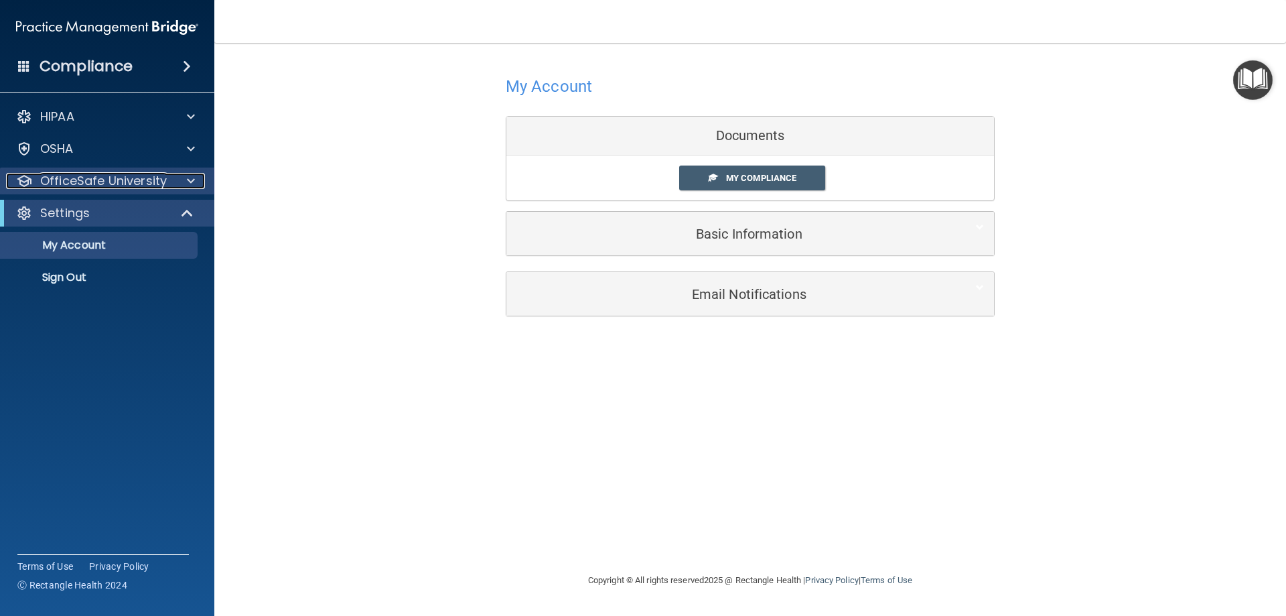
click at [157, 188] on p "OfficeSafe University" at bounding box center [103, 181] width 127 height 16
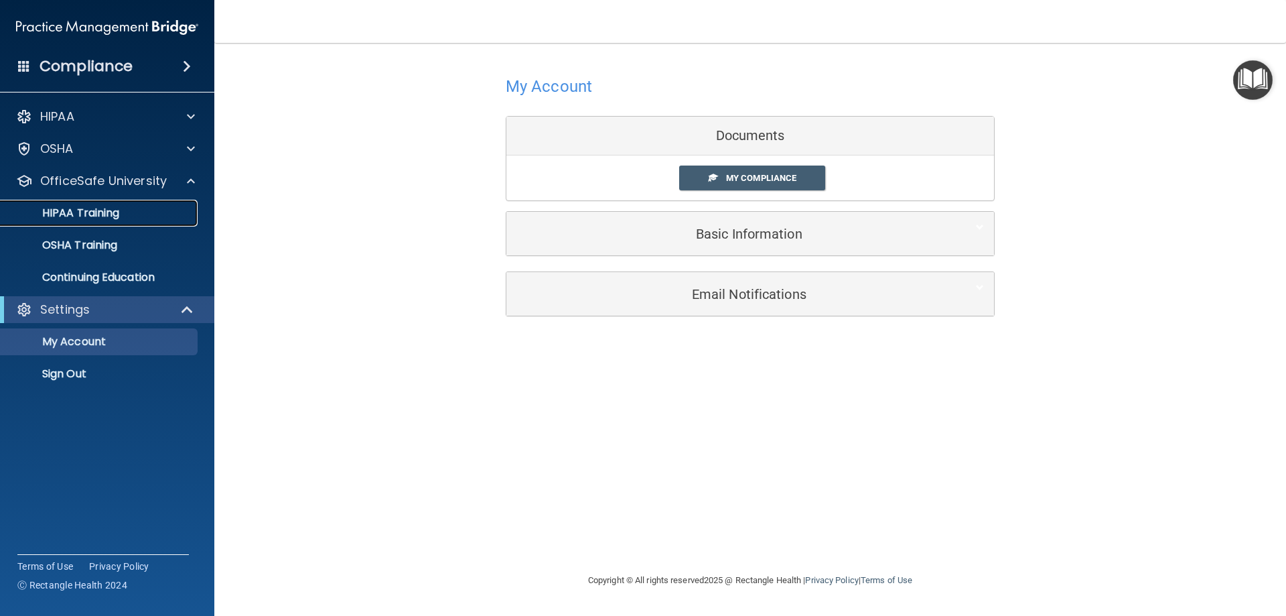
click at [148, 200] on link "HIPAA Training" at bounding box center [92, 213] width 211 height 27
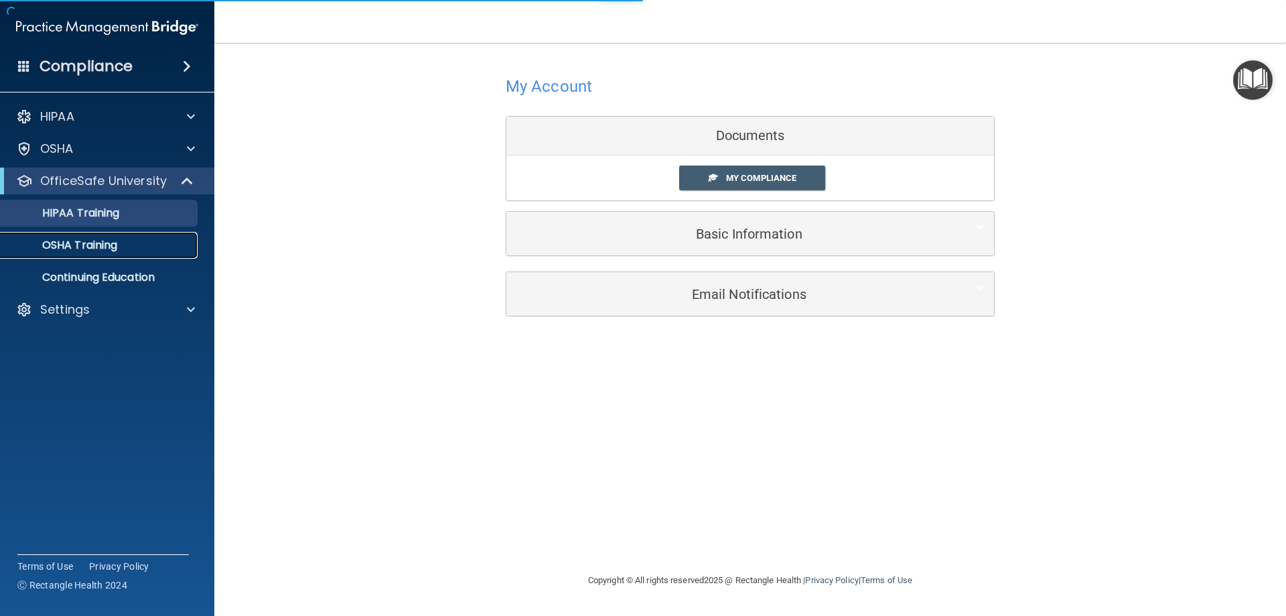
click at [126, 236] on link "OSHA Training" at bounding box center [92, 245] width 211 height 27
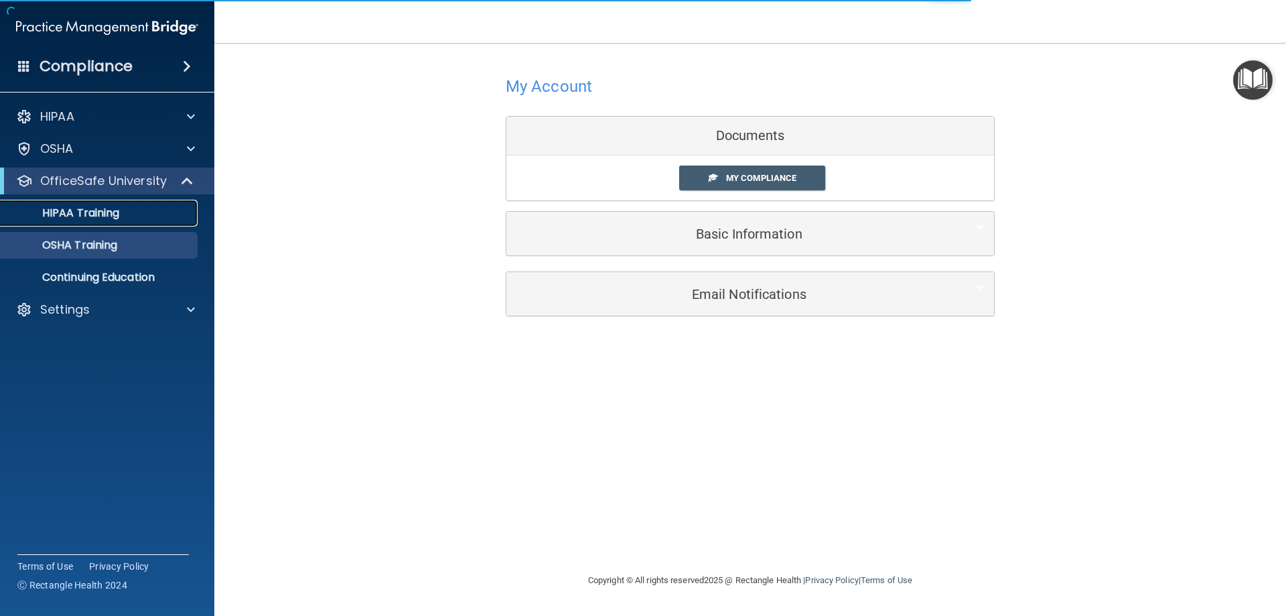
click at [154, 216] on div "HIPAA Training" at bounding box center [100, 212] width 183 height 13
